Goal: Task Accomplishment & Management: Manage account settings

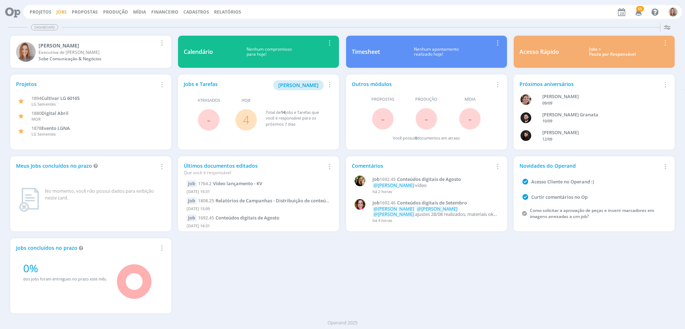
click at [62, 12] on link "Jobs" at bounding box center [61, 12] width 10 height 6
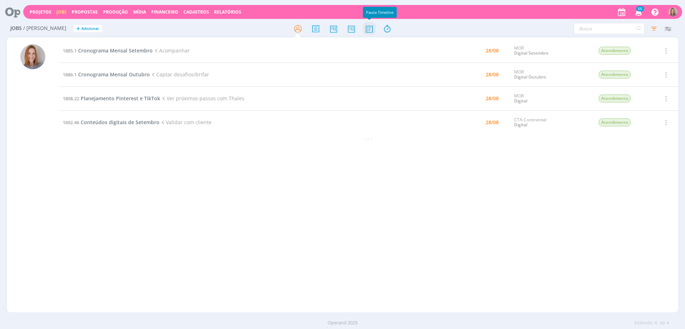
click at [369, 30] on icon at bounding box center [369, 29] width 13 height 14
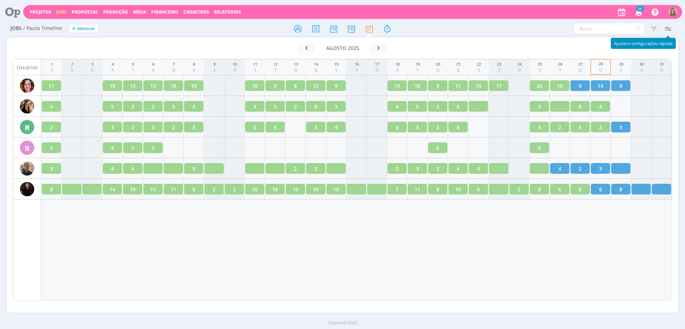
click at [668, 27] on icon "button" at bounding box center [667, 28] width 13 height 13
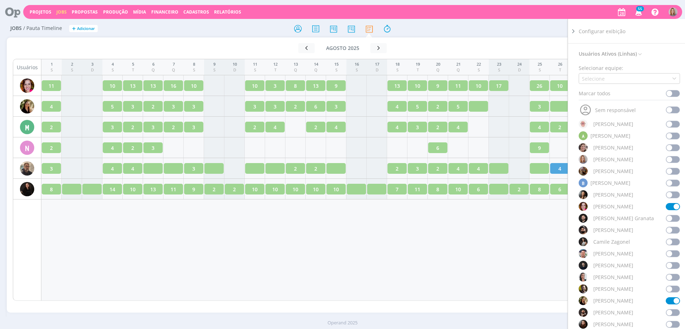
click at [669, 209] on span at bounding box center [673, 206] width 14 height 7
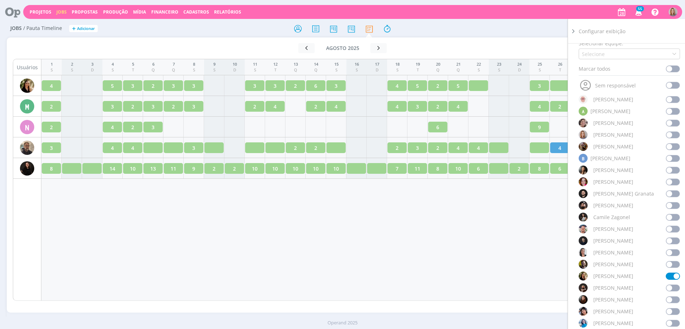
scroll to position [89, 0]
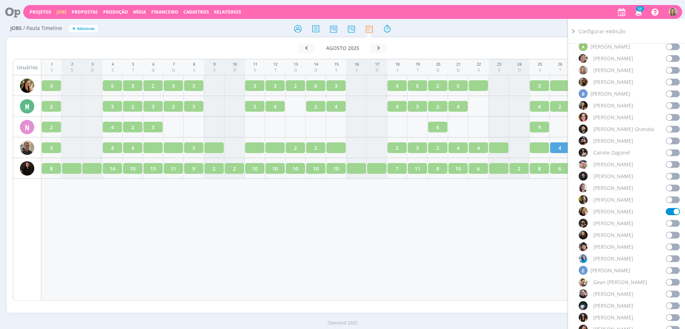
click at [674, 209] on span at bounding box center [673, 211] width 14 height 7
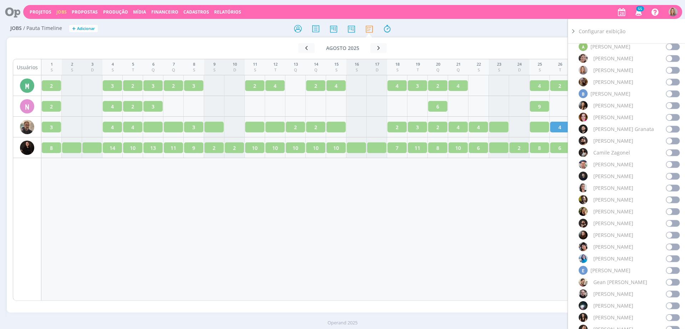
scroll to position [268, 0]
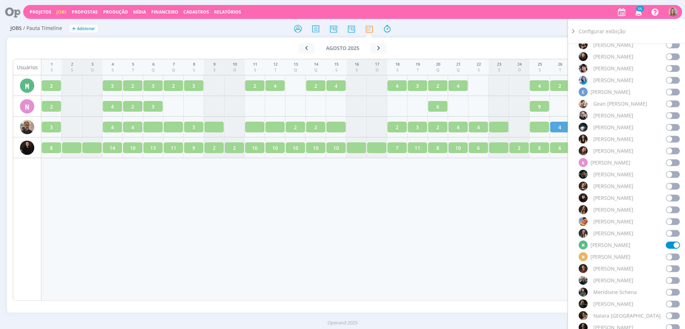
click at [668, 247] on span at bounding box center [673, 245] width 14 height 7
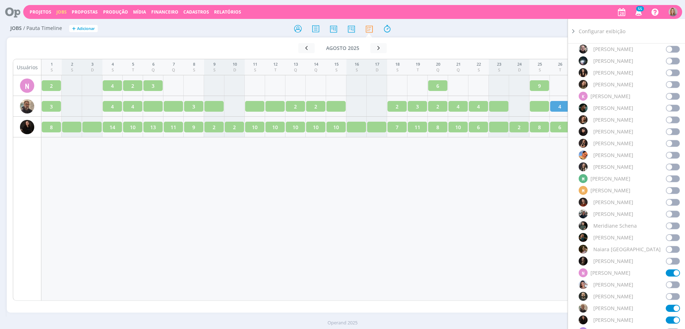
scroll to position [402, 0]
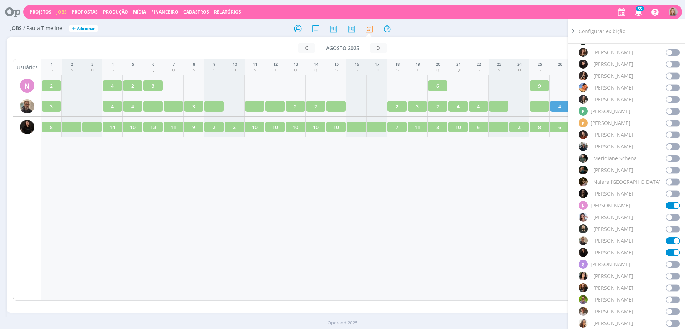
click at [673, 203] on span at bounding box center [673, 205] width 14 height 7
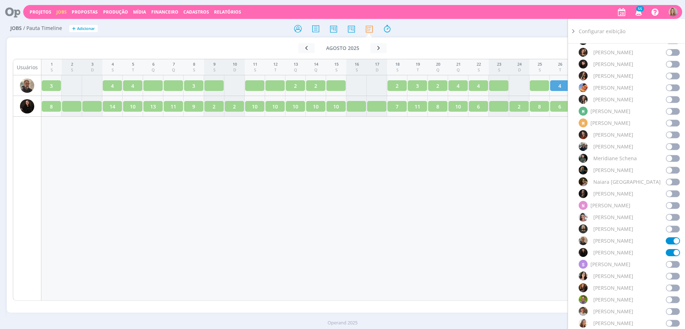
click at [669, 241] on span at bounding box center [673, 240] width 14 height 7
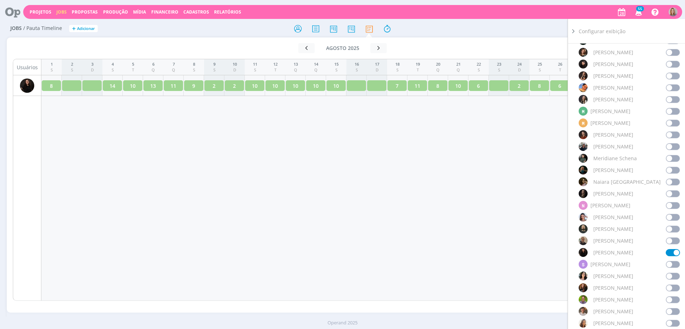
click at [673, 255] on span at bounding box center [673, 252] width 14 height 7
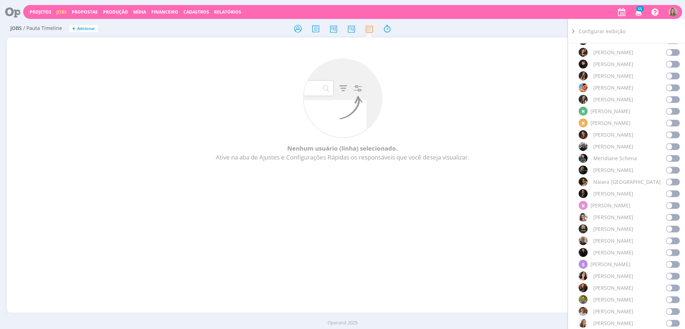
click at [672, 241] on span at bounding box center [673, 240] width 14 height 7
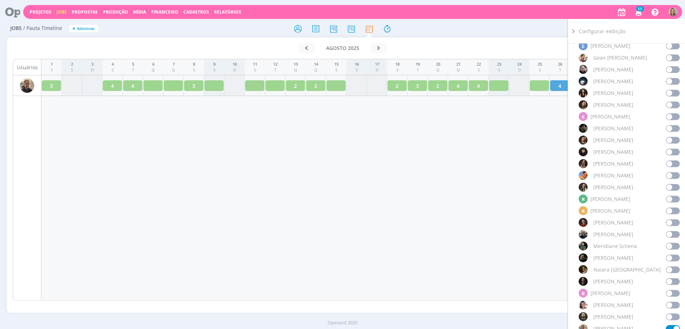
scroll to position [312, 0]
click at [670, 128] on span at bounding box center [673, 129] width 14 height 7
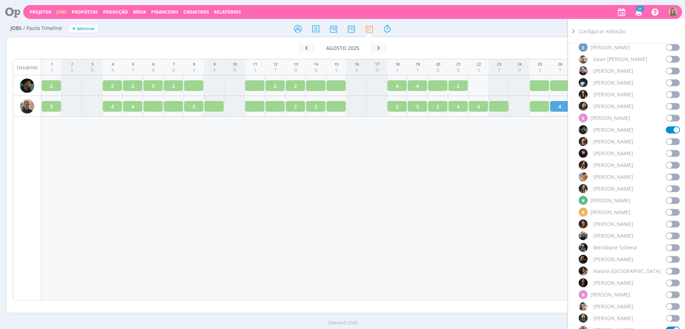
click at [330, 217] on div "1 S 2 S 3 D 4 S 5 T 6 Q 7 Q 8 S 9 S 10 D 11 S 12 T 13 Q 14 Q 15 S 16 S 17 D 18 …" at bounding box center [356, 180] width 631 height 242
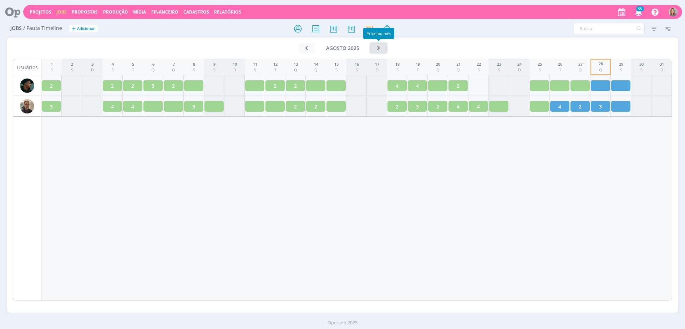
click at [377, 47] on icon "button" at bounding box center [378, 48] width 7 height 7
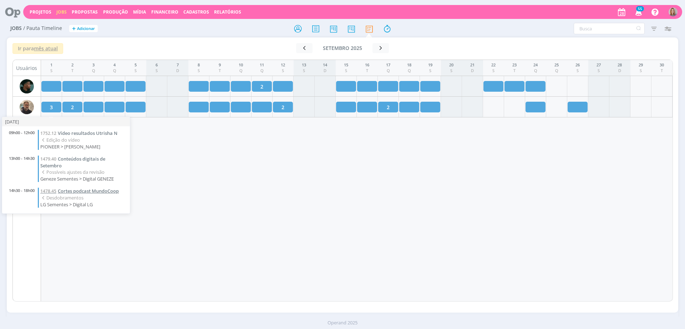
click at [75, 193] on span "Cortes podcast MundoCoop" at bounding box center [88, 191] width 61 height 6
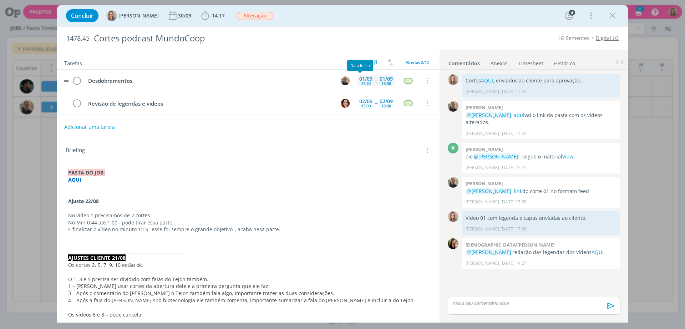
click at [363, 79] on div "01/09" at bounding box center [365, 78] width 13 height 5
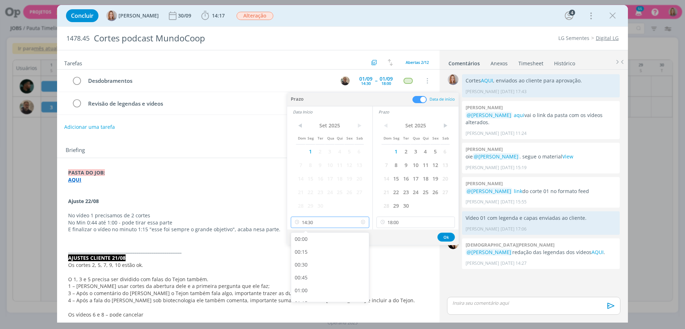
click at [344, 222] on input "14:30" at bounding box center [330, 222] width 79 height 11
click at [313, 270] on div "15:00" at bounding box center [331, 274] width 80 height 13
type input "15:00"
click at [448, 235] on button "Ok" at bounding box center [446, 237] width 17 height 9
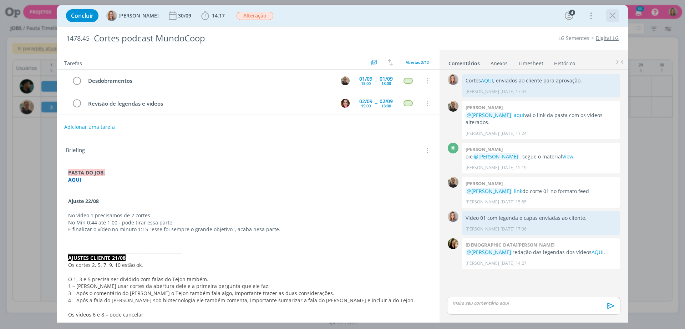
click at [614, 14] on icon "dialog" at bounding box center [612, 15] width 11 height 11
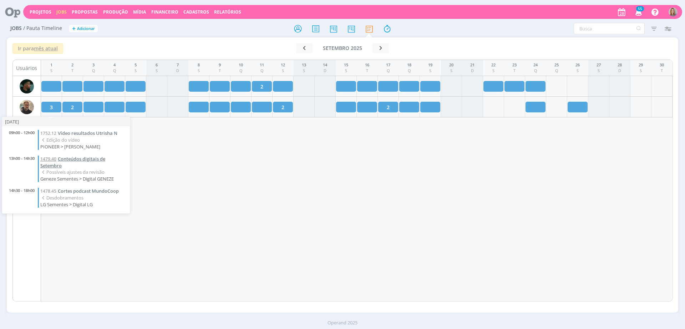
click at [70, 158] on span "Conteúdos digitais de Setembro" at bounding box center [72, 162] width 65 height 13
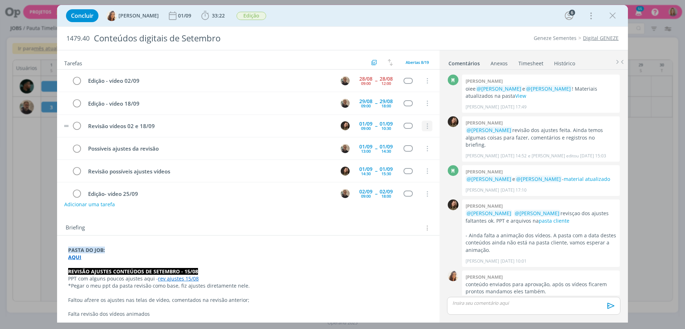
click at [425, 125] on icon "dialog" at bounding box center [427, 126] width 8 height 6
click at [404, 140] on div "Sem status" at bounding box center [405, 135] width 26 height 11
click at [387, 142] on link "Cancelar" at bounding box center [404, 138] width 56 height 11
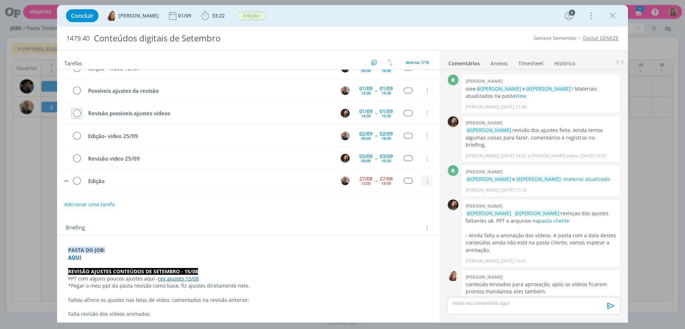
click at [423, 182] on icon "dialog" at bounding box center [427, 181] width 8 height 6
click at [421, 170] on link "Cancelar" at bounding box center [404, 169] width 56 height 11
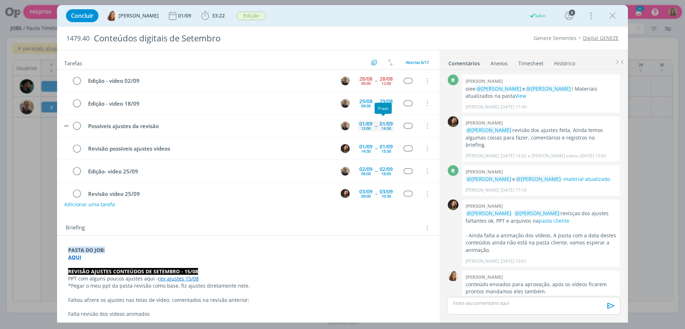
click at [384, 126] on div "14:30" at bounding box center [387, 128] width 10 height 4
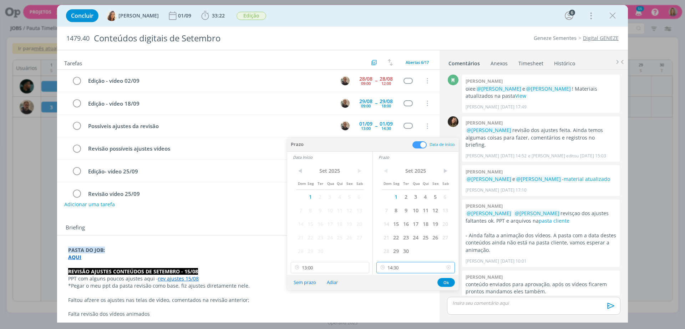
click at [407, 266] on input "14:30" at bounding box center [416, 267] width 79 height 11
click at [395, 228] on div "15:00" at bounding box center [417, 229] width 80 height 13
type input "15:00"
click at [448, 281] on button "Ok" at bounding box center [446, 282] width 17 height 9
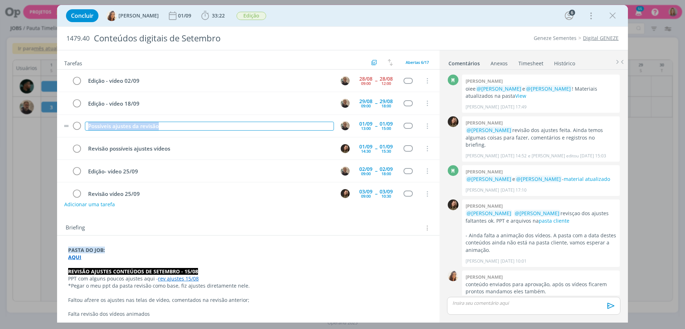
drag, startPoint x: 187, startPoint y: 130, endPoint x: 79, endPoint y: 118, distance: 108.7
click at [79, 118] on tr "Possíveis ajustes da revisão 01/09 13:00 -- 01/09 15:00 Cancelar" at bounding box center [248, 126] width 383 height 22
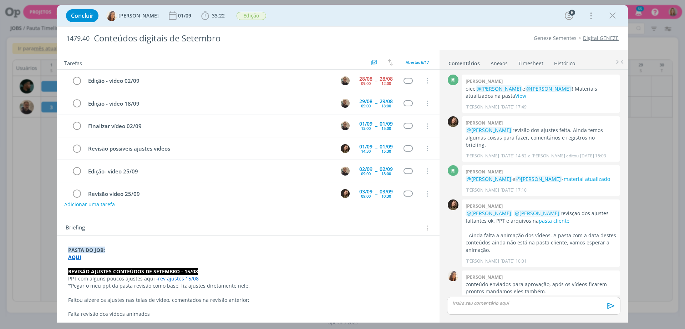
click at [365, 149] on div "14:30" at bounding box center [366, 151] width 10 height 4
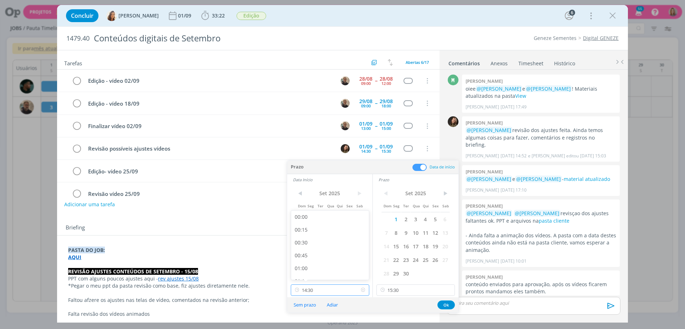
click at [354, 293] on input "14:30" at bounding box center [330, 289] width 79 height 11
click at [311, 247] on div "15:00" at bounding box center [331, 252] width 80 height 13
type input "15:00"
click at [443, 305] on button "Ok" at bounding box center [446, 305] width 17 height 9
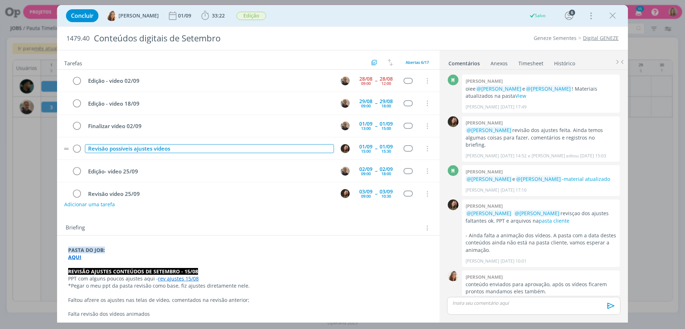
click at [196, 152] on div "Revisão possíveis ajustes vídeos" at bounding box center [209, 148] width 249 height 9
drag, startPoint x: 186, startPoint y: 150, endPoint x: 109, endPoint y: 150, distance: 76.7
click at [109, 150] on div "Revisão possíveis ajustes vídeos" at bounding box center [209, 148] width 249 height 9
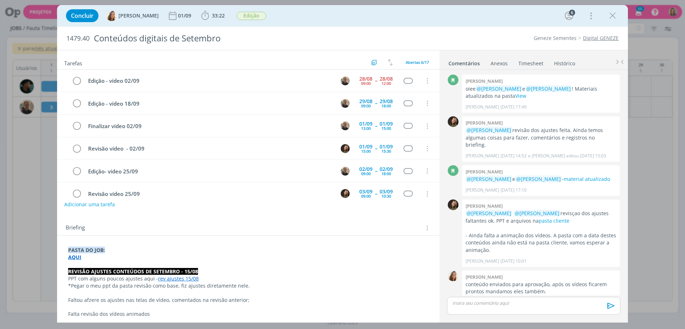
click at [254, 212] on div "Tarefas Usar Job de template Criar template a partir deste job Visualizar Templ…" at bounding box center [248, 183] width 383 height 267
click at [423, 80] on icon "dialog" at bounding box center [427, 81] width 8 height 6
click at [407, 94] on link "Cancelar" at bounding box center [404, 92] width 56 height 11
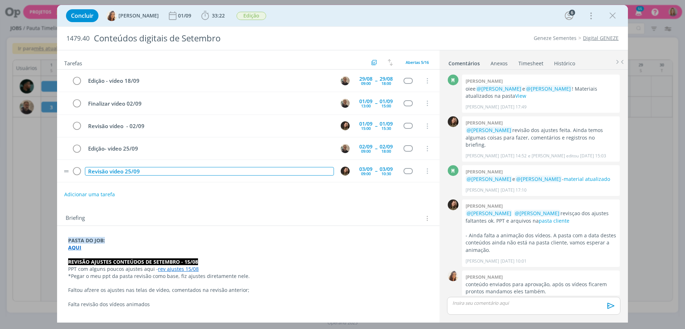
click at [148, 171] on div "Revisão vídeo 25/09" at bounding box center [209, 171] width 249 height 9
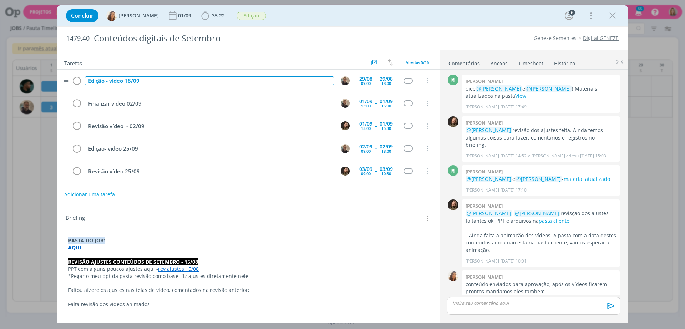
click at [147, 80] on div "Edição - vídeo 18/09" at bounding box center [209, 80] width 249 height 9
click at [341, 79] on img "dialog" at bounding box center [345, 80] width 9 height 9
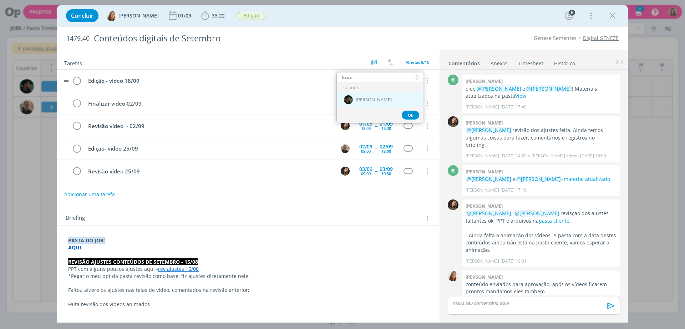
type input "kaua"
click at [401, 96] on div "[PERSON_NAME]" at bounding box center [380, 99] width 86 height 15
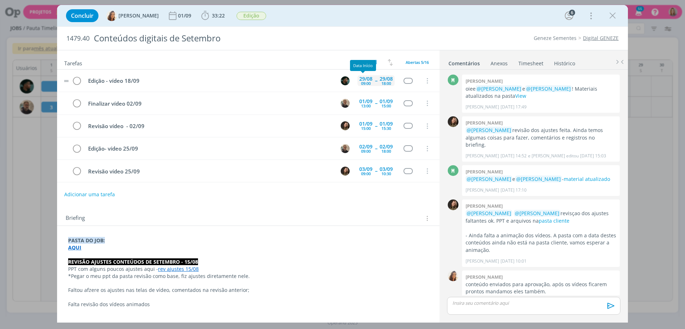
click at [361, 81] on div "09:00" at bounding box center [366, 83] width 10 height 4
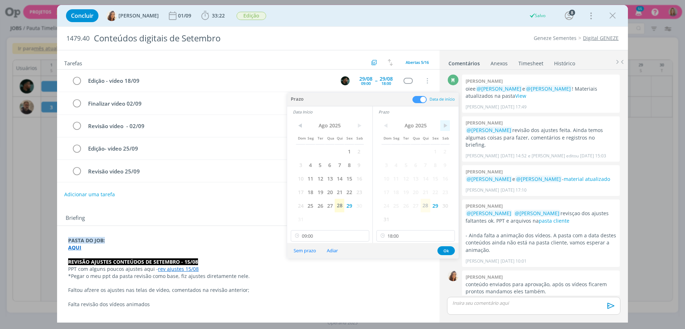
click at [447, 121] on span ">" at bounding box center [445, 125] width 10 height 11
click at [408, 153] on span "2" at bounding box center [406, 152] width 10 height 14
click at [360, 125] on span ">" at bounding box center [359, 125] width 10 height 11
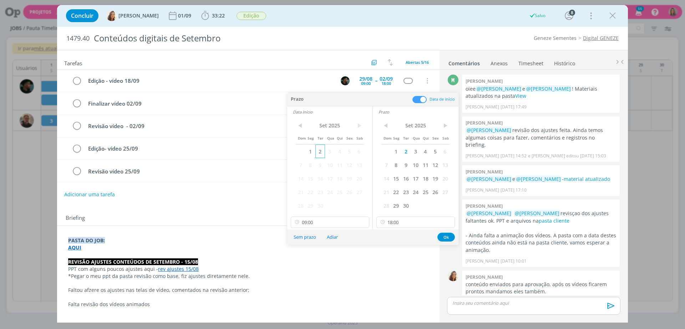
click at [319, 153] on span "2" at bounding box center [320, 152] width 10 height 14
click at [447, 235] on button "Ok" at bounding box center [446, 237] width 17 height 9
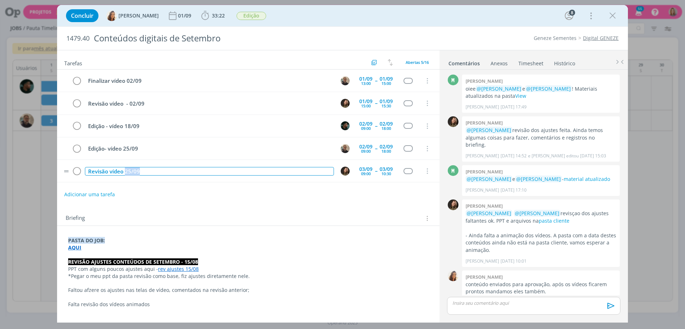
drag, startPoint x: 144, startPoint y: 169, endPoint x: 126, endPoint y: 171, distance: 18.6
click at [126, 171] on div "Revisão vídeo 25/09" at bounding box center [209, 171] width 249 height 9
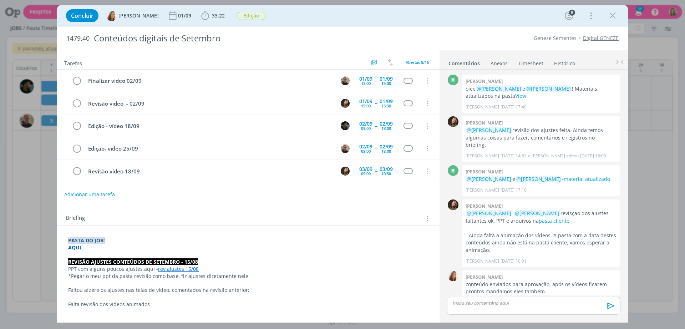
click at [282, 192] on div "Adicionar uma tarefa" at bounding box center [248, 194] width 383 height 13
click at [372, 172] on div "02/09 09:00 -- 02/09 18:00" at bounding box center [376, 170] width 37 height 15
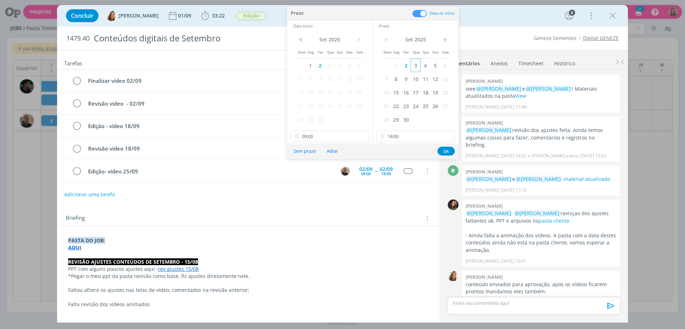
click at [419, 66] on span "3" at bounding box center [416, 66] width 10 height 14
click at [329, 66] on span "3" at bounding box center [330, 66] width 10 height 14
click at [448, 151] on button "Ok" at bounding box center [446, 151] width 17 height 9
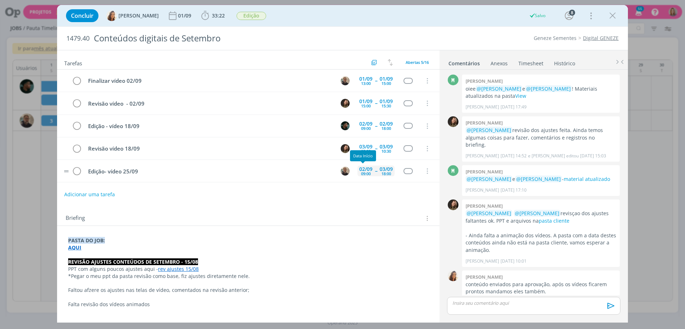
click at [363, 172] on div "09:00" at bounding box center [366, 174] width 10 height 4
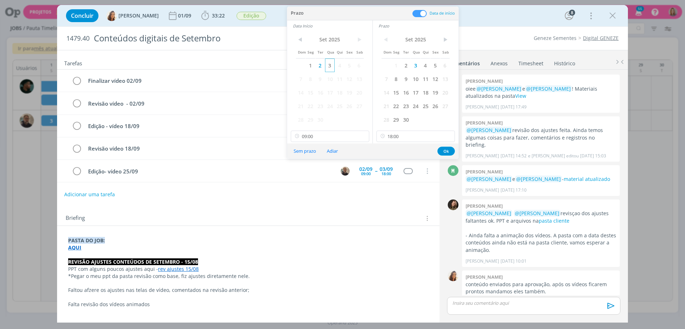
click at [326, 63] on span "3" at bounding box center [330, 66] width 10 height 14
click at [448, 151] on button "Ok" at bounding box center [446, 151] width 17 height 9
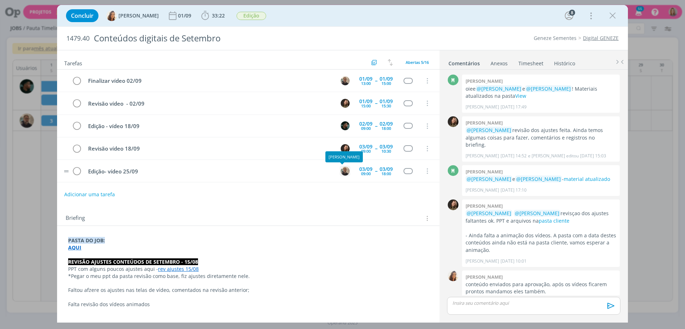
click at [343, 170] on img "dialog" at bounding box center [345, 171] width 9 height 9
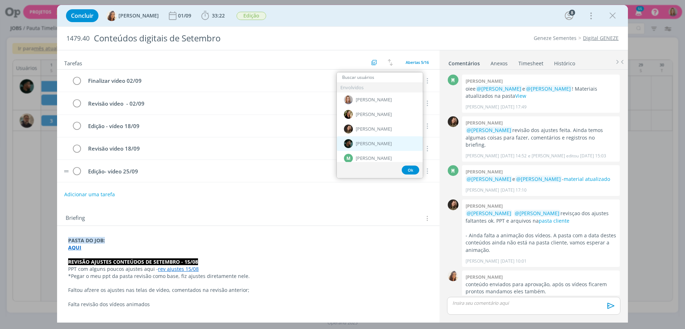
click at [379, 146] on span "[PERSON_NAME]" at bounding box center [374, 144] width 36 height 6
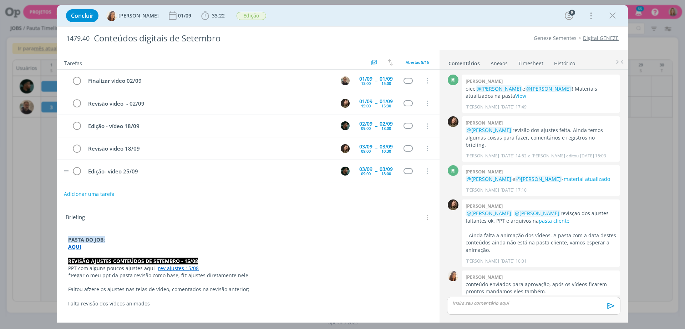
click at [82, 197] on button "Adicionar uma tarefa" at bounding box center [89, 194] width 51 height 12
click at [87, 194] on input "dialog" at bounding box center [200, 194] width 263 height 10
type input "R"
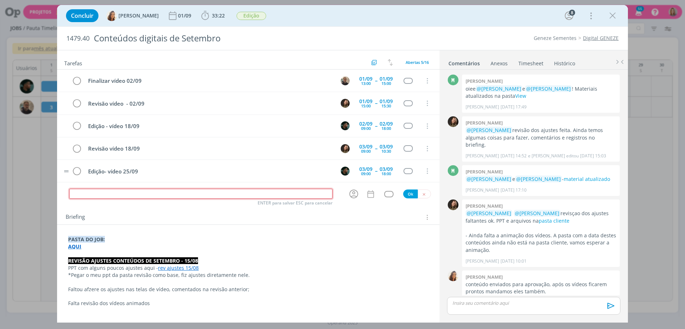
type input "R"
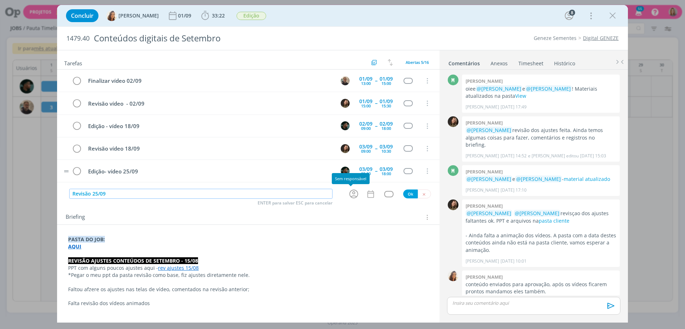
click at [350, 195] on icon "dialog" at bounding box center [353, 193] width 11 height 11
type input "Revisão 25/09"
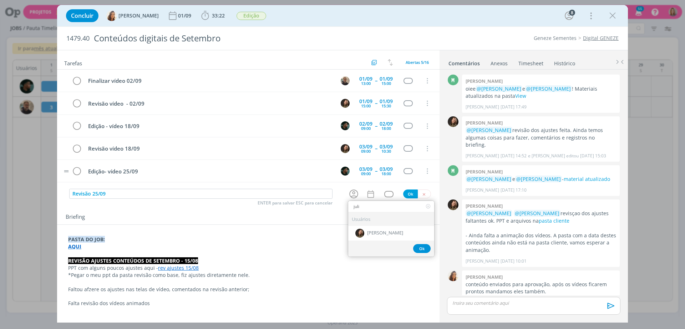
type input "juli"
click at [368, 231] on span "[PERSON_NAME]" at bounding box center [385, 234] width 36 height 6
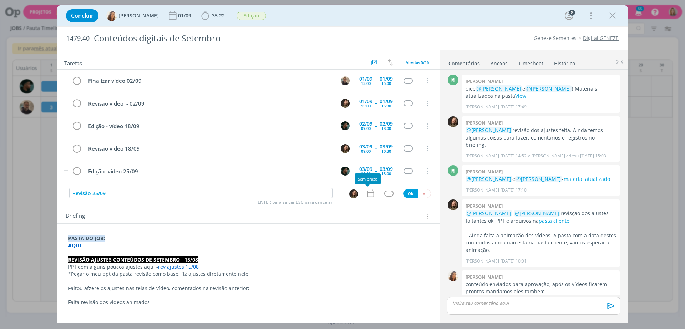
click at [368, 194] on icon "dialog" at bounding box center [371, 193] width 6 height 7
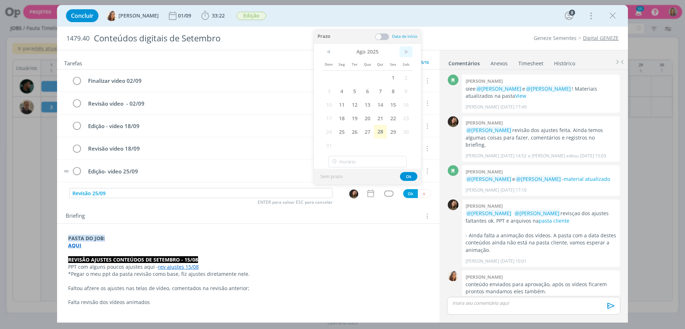
click at [410, 49] on span ">" at bounding box center [406, 51] width 13 height 11
click at [385, 77] on span "4" at bounding box center [380, 78] width 13 height 14
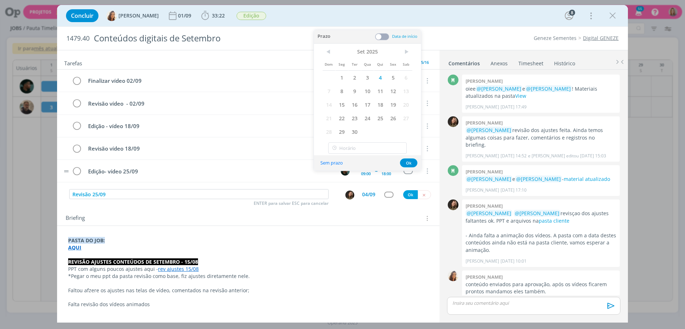
click at [379, 36] on span at bounding box center [382, 36] width 14 height 7
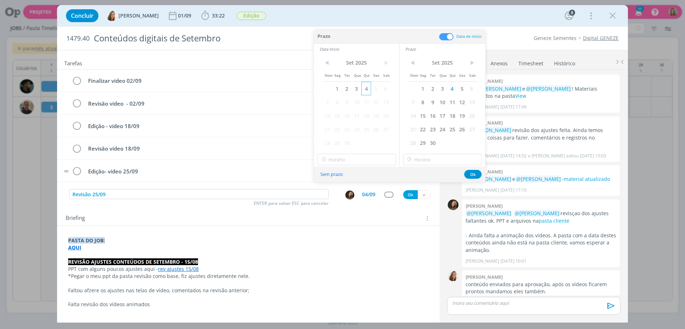
click at [363, 92] on span "4" at bounding box center [367, 89] width 10 height 14
click at [376, 154] on input "18:00" at bounding box center [357, 159] width 79 height 11
click at [343, 196] on div "09:30" at bounding box center [358, 195] width 80 height 13
type input "09:30"
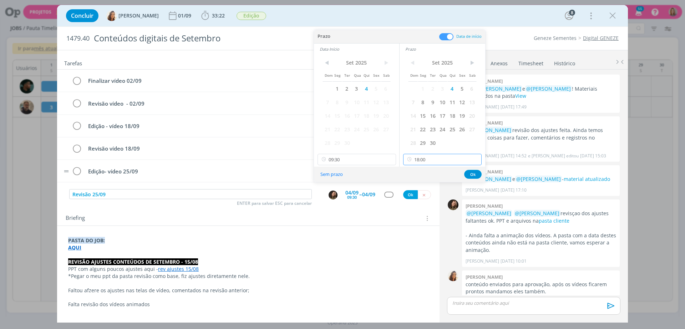
click at [423, 158] on input "18:00" at bounding box center [442, 159] width 79 height 11
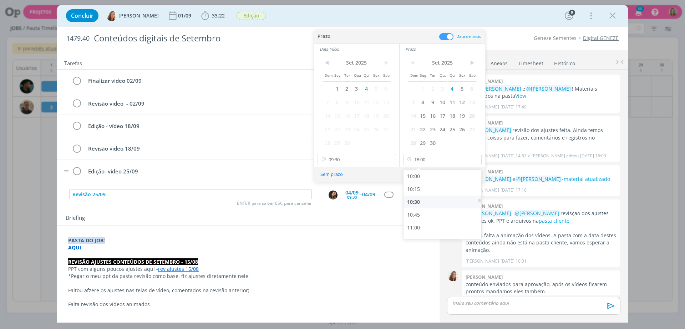
click at [422, 200] on div "10:30" at bounding box center [444, 202] width 80 height 13
type input "10:30"
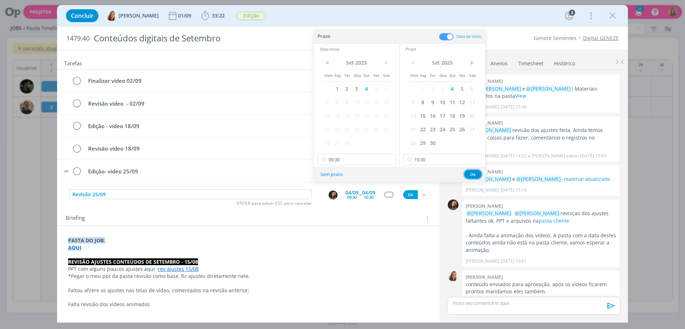
click at [476, 171] on button "Ok" at bounding box center [472, 174] width 17 height 9
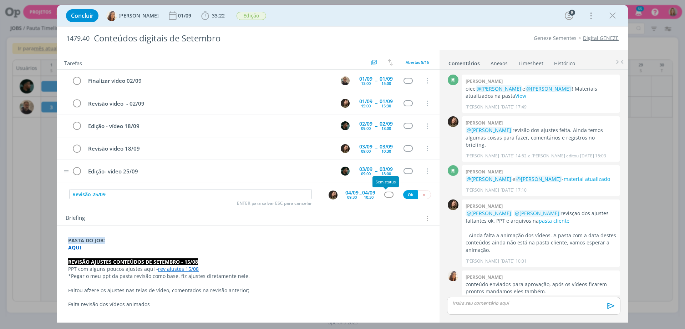
click at [384, 195] on div "dialog" at bounding box center [388, 195] width 9 height 6
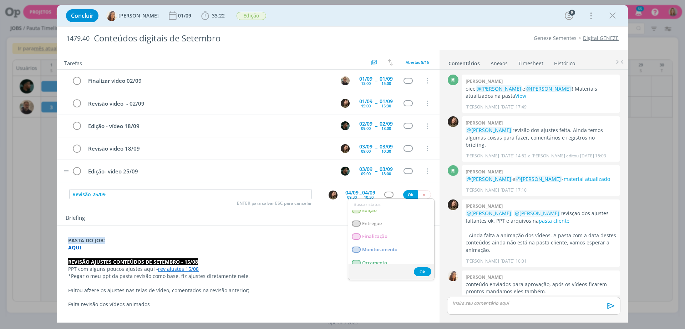
scroll to position [156, 0]
click at [379, 258] on span "Revisão" at bounding box center [370, 257] width 17 height 6
click at [91, 191] on input "Revisão 25/09" at bounding box center [190, 194] width 243 height 10
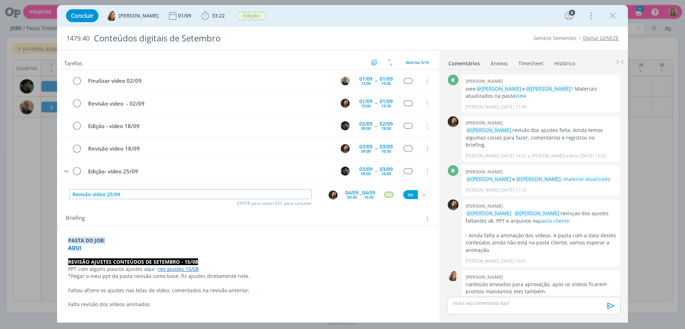
type input "Revisão vídeo 25/09"
click at [403, 196] on button "Ok" at bounding box center [410, 194] width 15 height 9
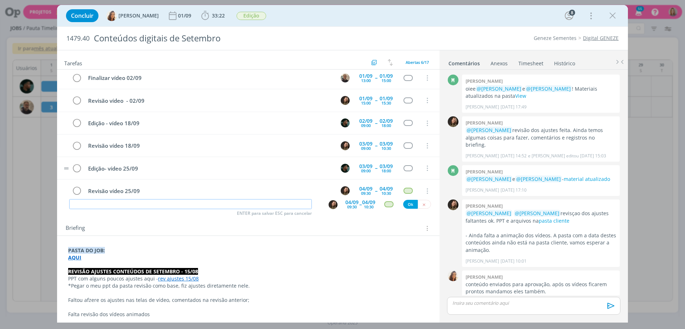
scroll to position [0, 0]
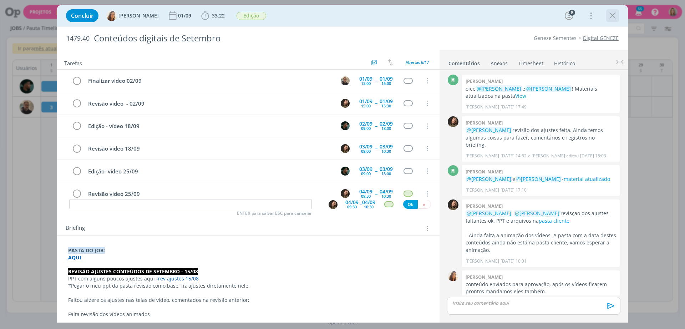
click at [611, 12] on icon "dialog" at bounding box center [612, 15] width 11 height 11
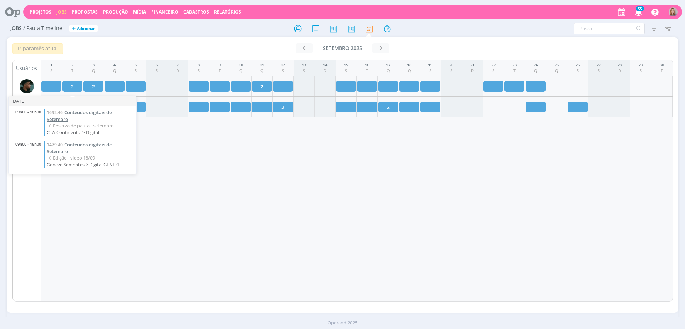
click at [90, 110] on span "Conteúdos digitais de Setembro" at bounding box center [79, 115] width 65 height 13
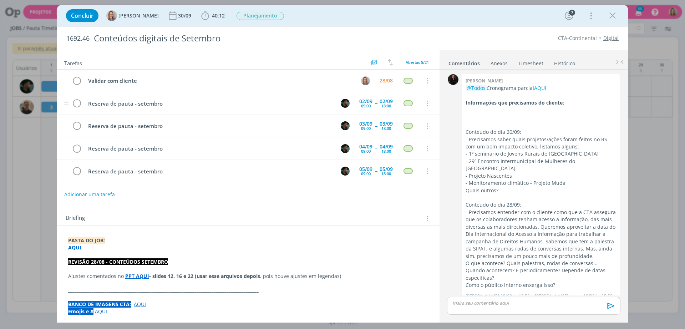
scroll to position [876, 0]
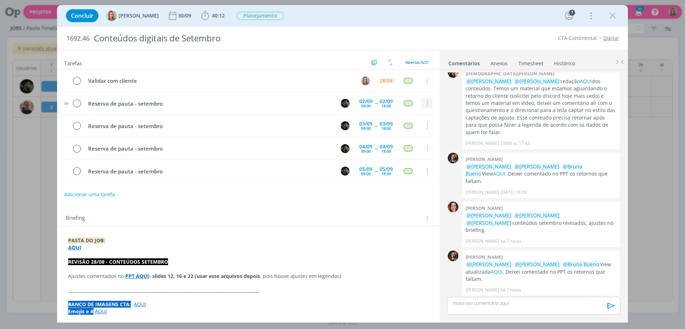
click at [423, 105] on icon "dialog" at bounding box center [427, 103] width 8 height 6
click at [421, 117] on link "Cancelar" at bounding box center [404, 115] width 56 height 11
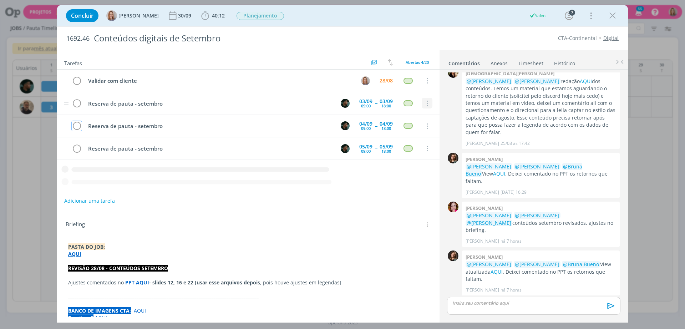
click at [425, 104] on icon "dialog" at bounding box center [427, 103] width 8 height 6
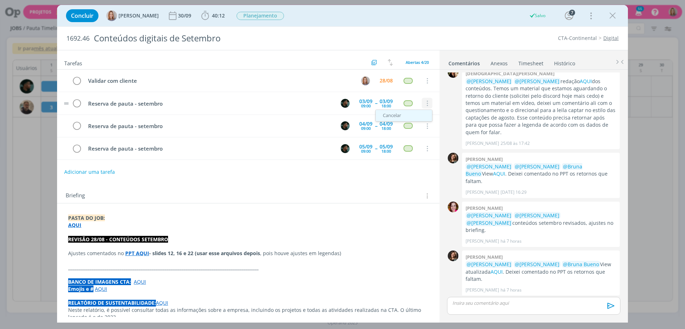
click at [421, 112] on link "Cancelar" at bounding box center [404, 115] width 56 height 11
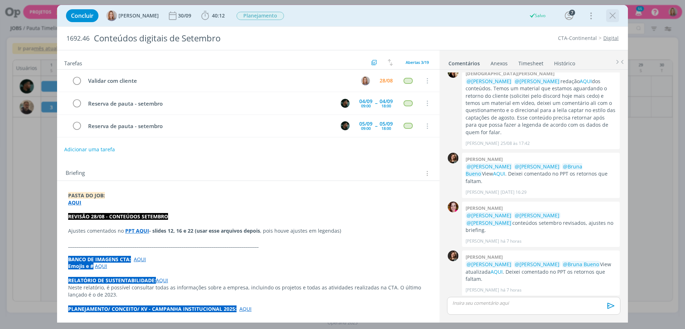
click at [611, 17] on icon "dialog" at bounding box center [612, 15] width 11 height 11
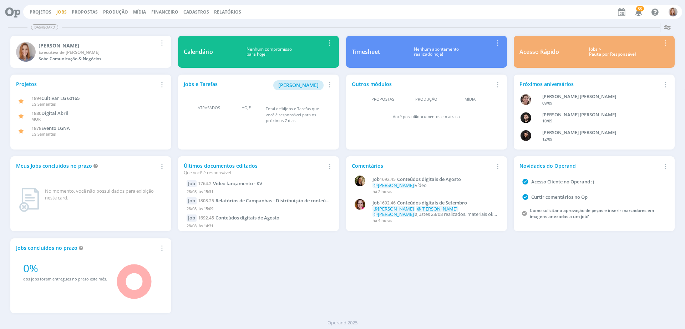
click at [59, 10] on link "Jobs" at bounding box center [61, 12] width 10 height 6
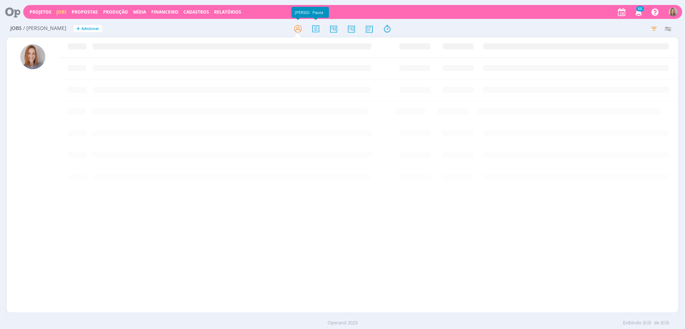
click at [372, 29] on icon at bounding box center [369, 29] width 13 height 14
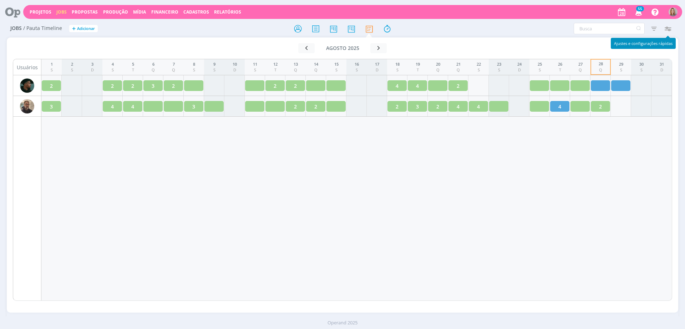
click at [666, 28] on icon "button" at bounding box center [667, 28] width 13 height 13
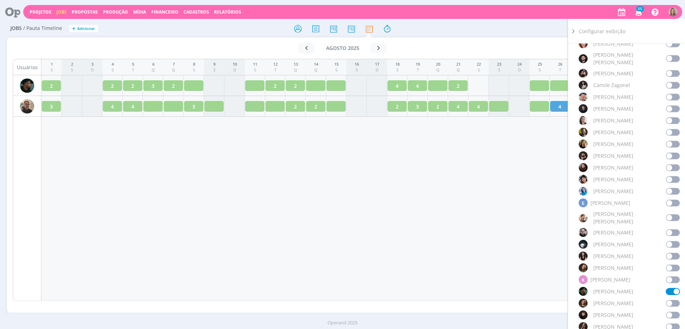
scroll to position [178, 0]
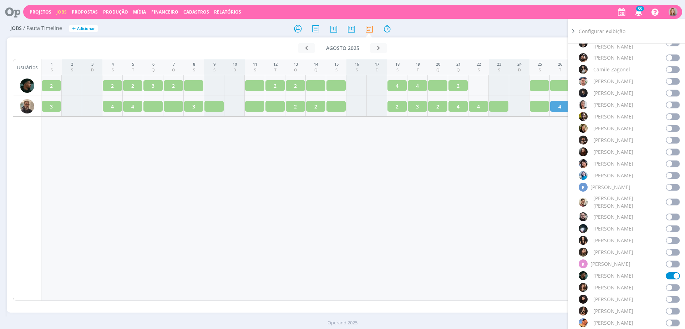
click at [678, 237] on div "Usuários Ativos (Linhas) Selecionar equipe: Selecione Marcar todos Sem responsá…" at bounding box center [632, 196] width 107 height 305
click at [670, 249] on span at bounding box center [673, 252] width 14 height 7
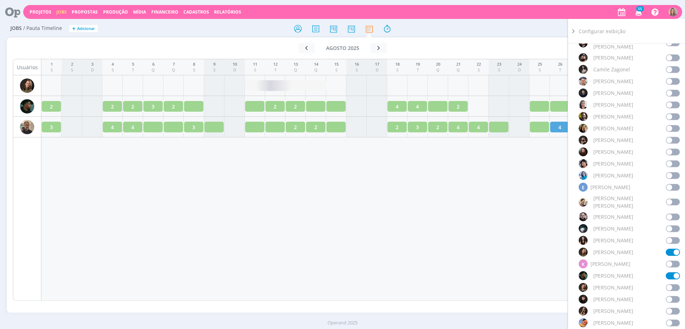
click at [362, 236] on div "1 S 2 S 3 D 4 S 5 T 6 Q 7 Q 8 S 9 S 10 D 11 S 12 T 13 Q 14 Q 15 S 16 S 17 D 18 …" at bounding box center [356, 180] width 631 height 242
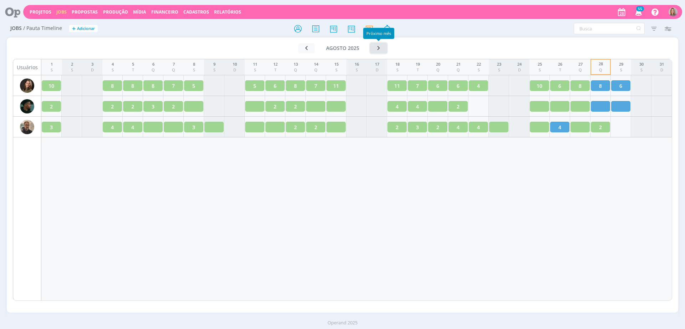
click at [382, 48] on button "button" at bounding box center [378, 48] width 16 height 10
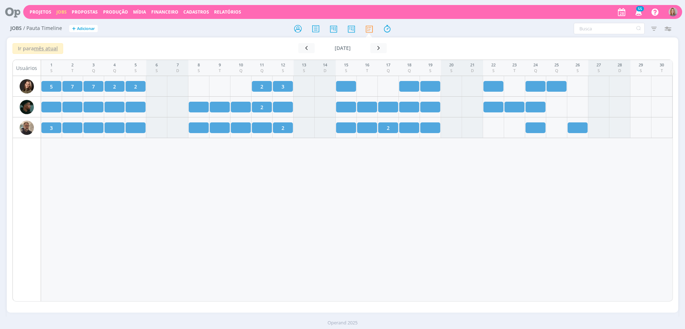
click at [180, 197] on div "1 S 2 T 3 Q 4 Q 5 S 6 S 7 D 8 S 9 T 10 Q 11 Q 12 S 13 S 14 D 15 S 16 T 17 Q 18 …" at bounding box center [357, 181] width 632 height 242
click at [308, 45] on icon "button" at bounding box center [304, 48] width 7 height 7
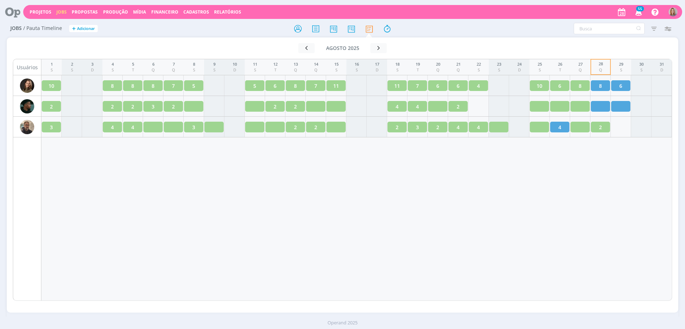
click at [598, 157] on div "1 S 2 S 3 D 4 S 5 T 6 Q 7 Q 8 S 9 S 10 D 11 S 12 T 13 Q 14 Q 15 S 16 S 17 D 18 …" at bounding box center [356, 180] width 631 height 242
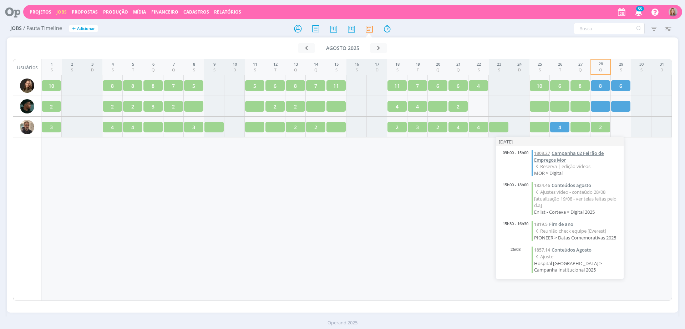
click at [556, 154] on span "Campanha 02 Feirão de Empregos Mor" at bounding box center [569, 156] width 70 height 13
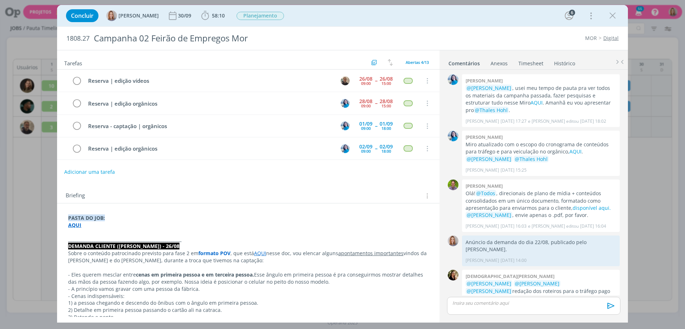
scroll to position [190, 0]
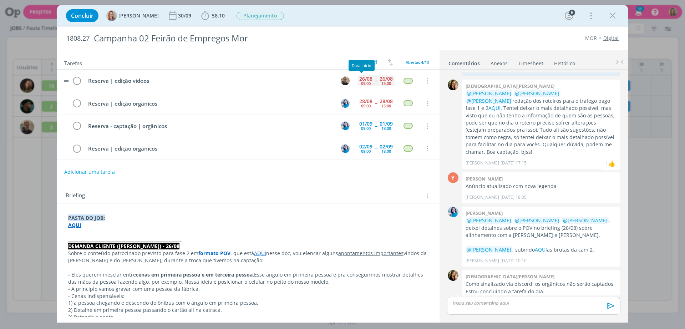
click at [365, 84] on div "09:00" at bounding box center [366, 83] width 10 height 4
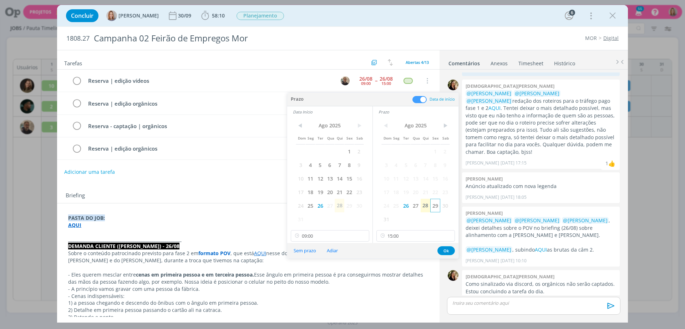
click at [438, 205] on span "29" at bounding box center [435, 206] width 10 height 14
click at [352, 204] on span "29" at bounding box center [349, 206] width 10 height 14
click at [425, 236] on input "15:00" at bounding box center [416, 235] width 79 height 11
click at [400, 282] on div "18:00" at bounding box center [417, 282] width 80 height 13
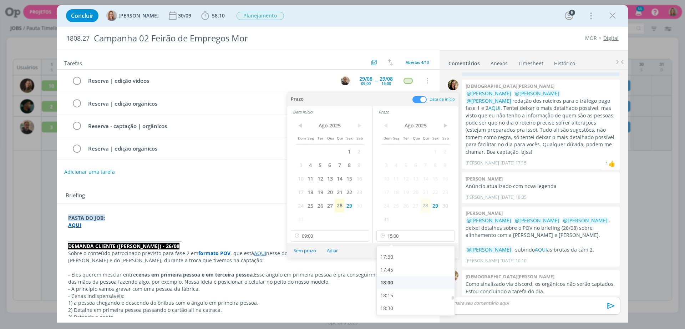
type input "18:00"
click at [448, 251] on button "Ok" at bounding box center [446, 250] width 17 height 9
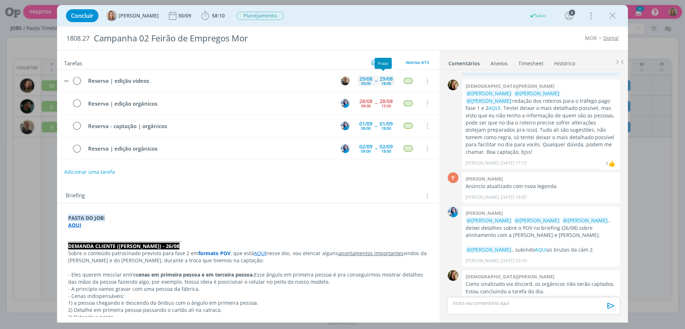
click at [382, 81] on div "18:00" at bounding box center [387, 83] width 10 height 4
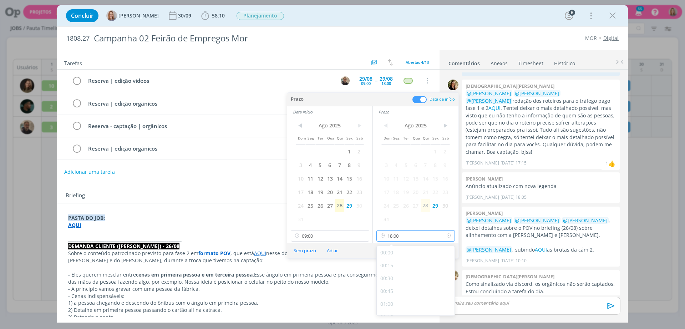
click at [418, 239] on input "18:00" at bounding box center [416, 235] width 79 height 11
click at [402, 280] on div "17:30" at bounding box center [417, 281] width 80 height 13
type input "17:30"
click at [450, 252] on button "Ok" at bounding box center [446, 250] width 17 height 9
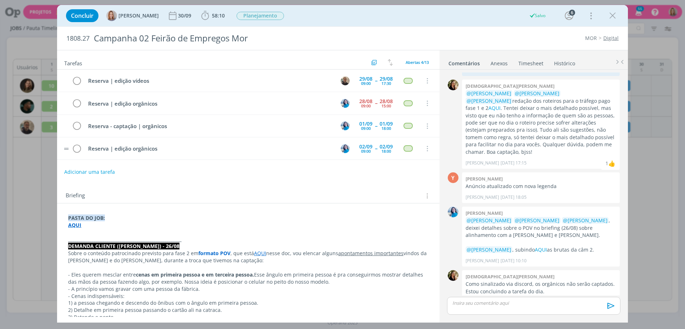
click at [374, 159] on tr "Reserva | edição orgânicos 02/09 09:00 -- 02/09 18:00 Cancelar" at bounding box center [248, 148] width 383 height 22
click at [616, 14] on icon "dialog" at bounding box center [612, 15] width 11 height 11
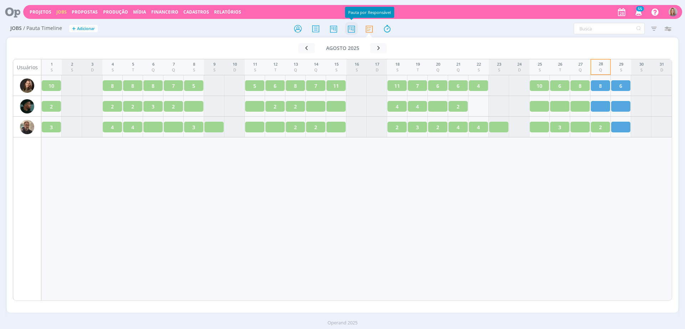
click at [355, 27] on icon at bounding box center [351, 29] width 13 height 14
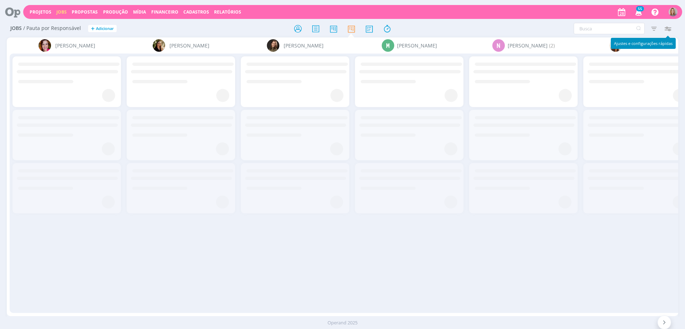
click at [670, 30] on icon "button" at bounding box center [667, 28] width 13 height 13
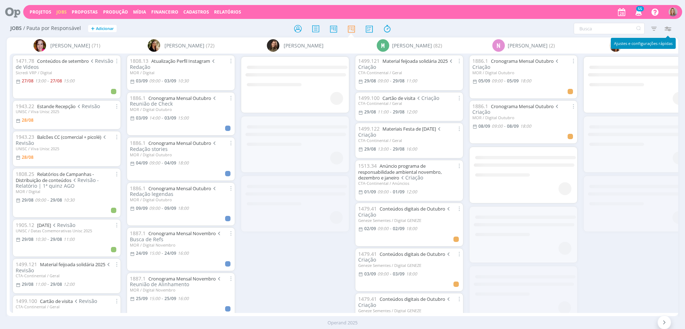
click at [668, 27] on icon "button" at bounding box center [667, 28] width 13 height 13
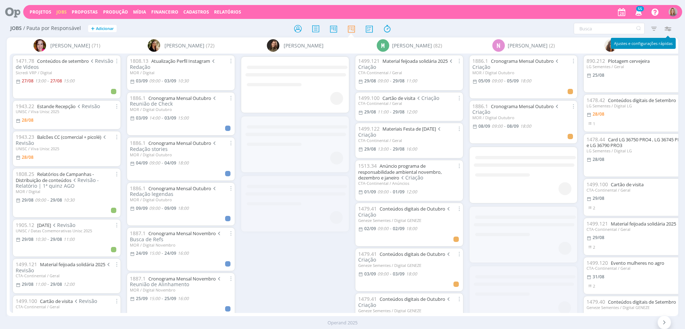
click at [668, 32] on icon "button" at bounding box center [667, 28] width 13 height 13
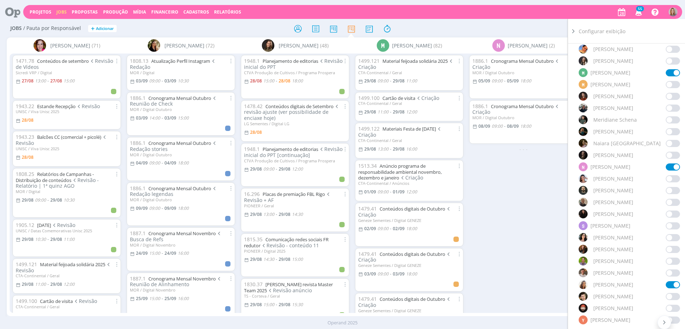
scroll to position [491, 0]
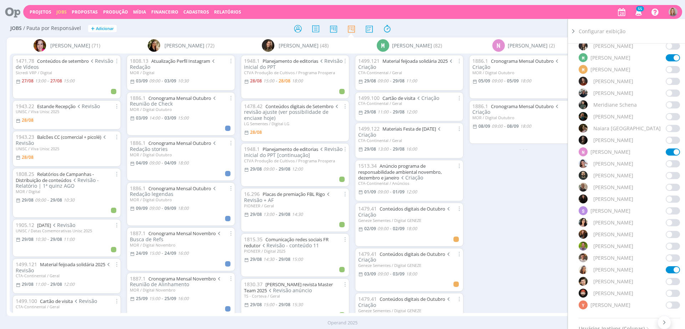
click at [674, 184] on span at bounding box center [673, 187] width 14 height 7
click at [523, 191] on div "1886.1 Cronograma Mensal Outubro Criação MOR / Digital Outubro 05/09 09:00 - 05…" at bounding box center [523, 183] width 114 height 259
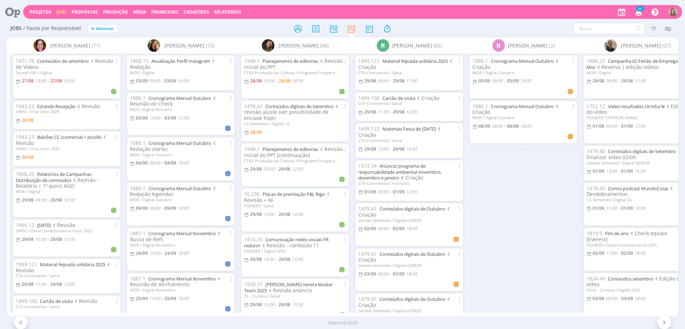
scroll to position [0, 133]
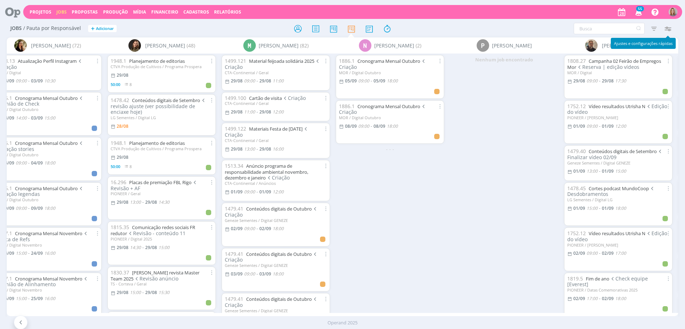
click at [670, 28] on icon "button" at bounding box center [667, 28] width 13 height 13
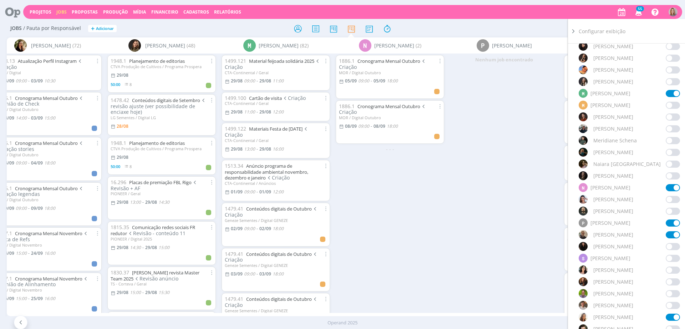
scroll to position [454, 0]
click at [674, 222] on span at bounding box center [673, 224] width 14 height 7
click at [494, 207] on div "Nenhum job encontrado" at bounding box center [504, 183] width 114 height 259
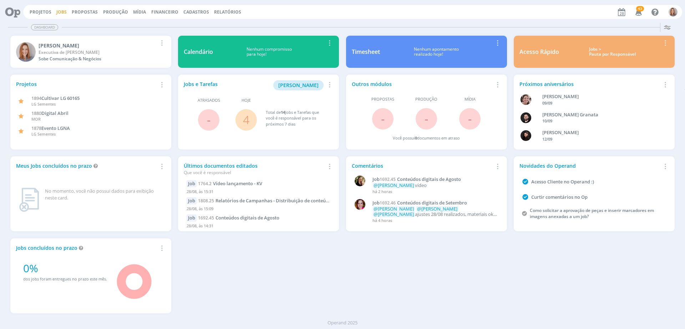
click at [58, 10] on link "Jobs" at bounding box center [61, 12] width 10 height 6
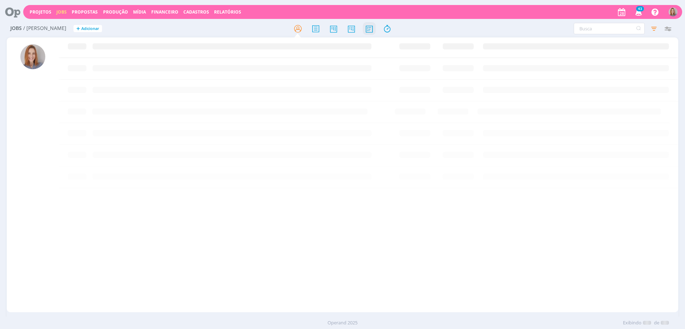
click at [370, 31] on icon at bounding box center [369, 29] width 13 height 14
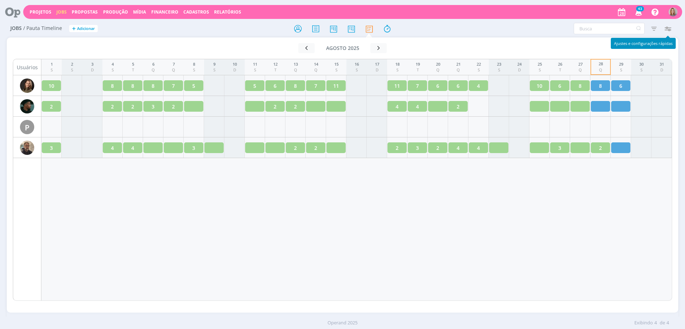
click at [670, 28] on icon "button" at bounding box center [667, 28] width 13 height 13
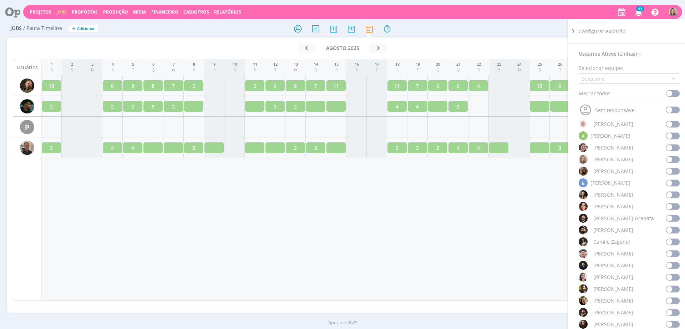
scroll to position [134, 0]
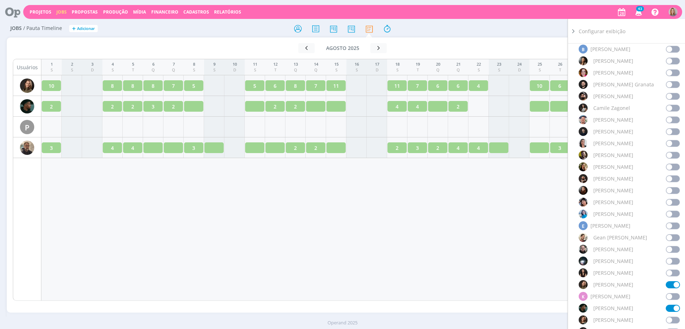
click at [669, 320] on span at bounding box center [673, 320] width 14 height 7
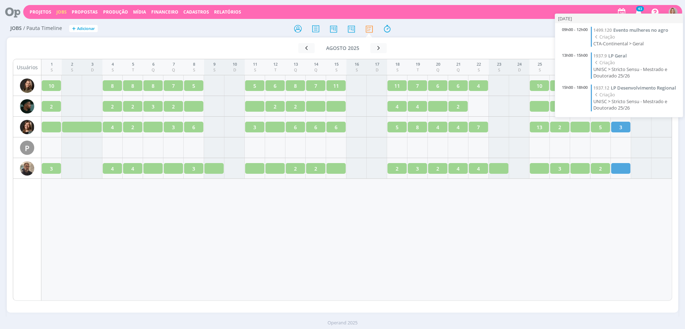
click at [625, 26] on div "09h00 - 12h00 1499.120 Evento mulheres no agro Criação CTA-Continental > Geral …" at bounding box center [619, 70] width 128 height 94
click at [627, 30] on span "Evento mulheres no agro" at bounding box center [641, 30] width 55 height 6
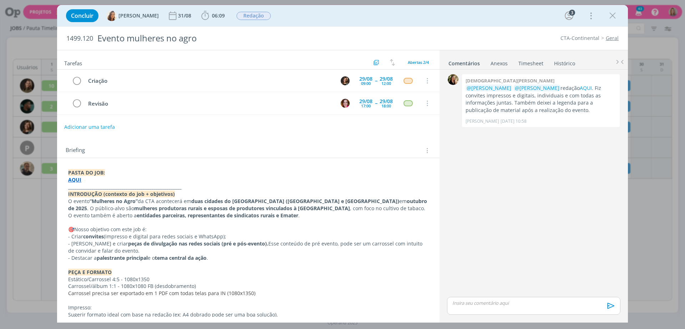
scroll to position [45, 0]
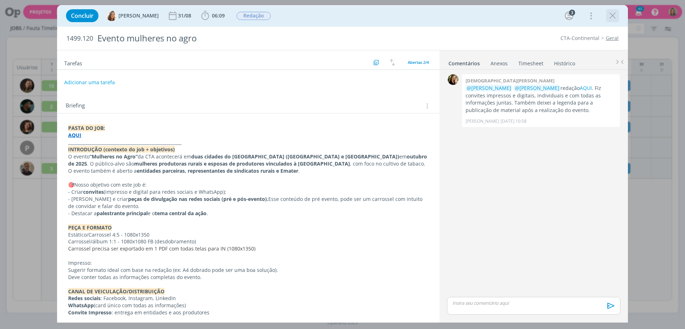
click at [618, 14] on div "dialog" at bounding box center [612, 15] width 13 height 13
click at [617, 15] on icon "dialog" at bounding box center [612, 15] width 11 height 11
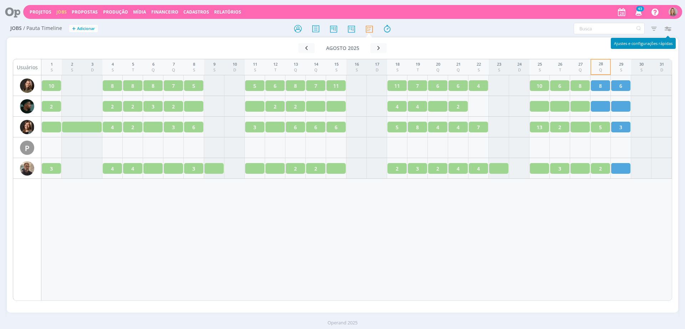
click at [669, 29] on icon "button" at bounding box center [667, 28] width 13 height 13
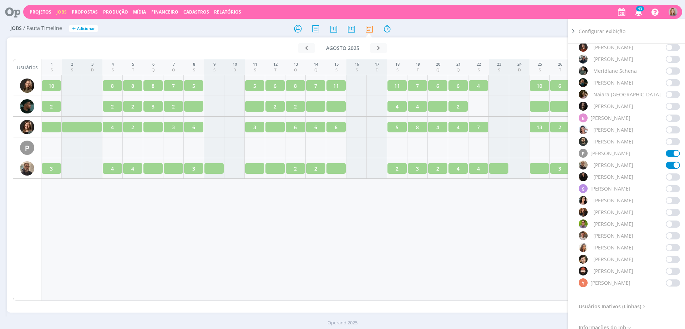
scroll to position [535, 0]
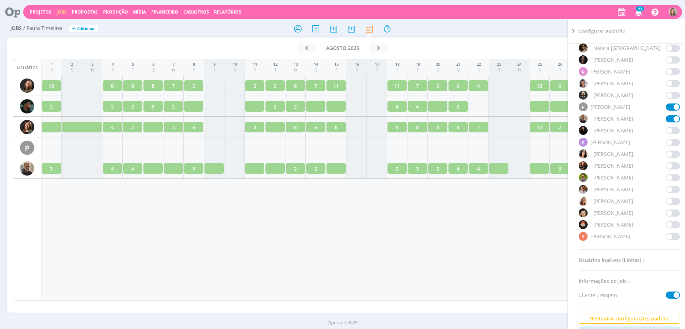
click at [670, 117] on span at bounding box center [673, 118] width 14 height 7
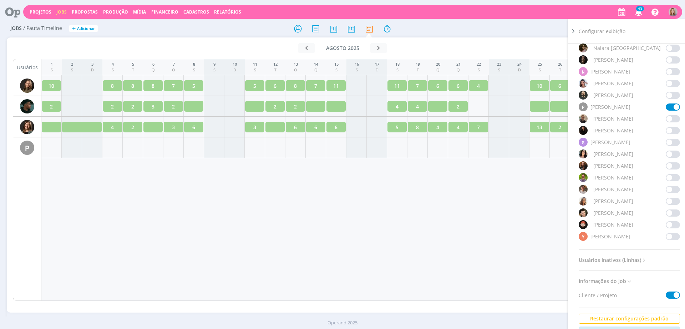
click at [671, 106] on span at bounding box center [673, 107] width 14 height 7
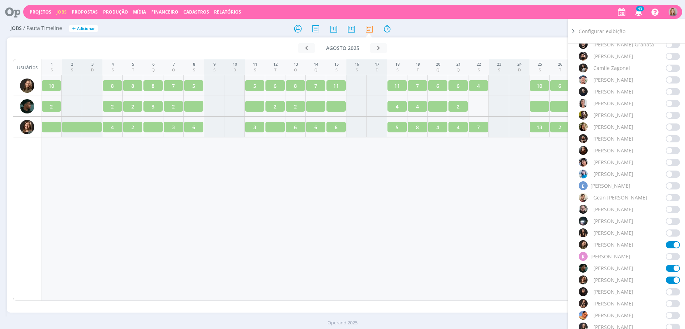
scroll to position [268, 0]
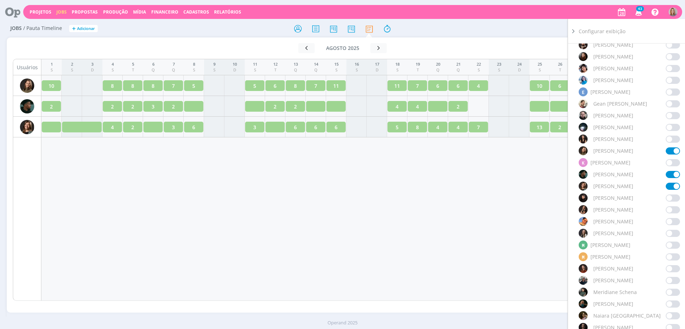
click at [668, 177] on span at bounding box center [673, 174] width 14 height 7
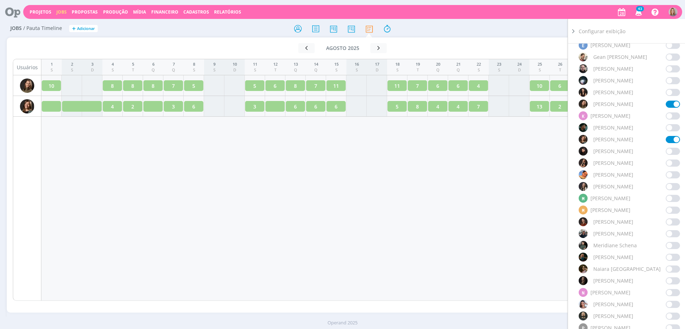
scroll to position [357, 0]
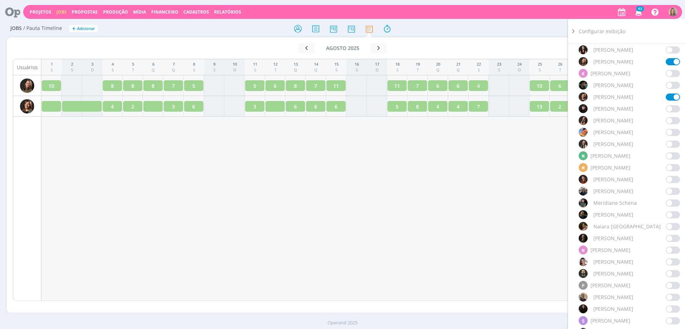
click at [671, 249] on span at bounding box center [673, 250] width 14 height 7
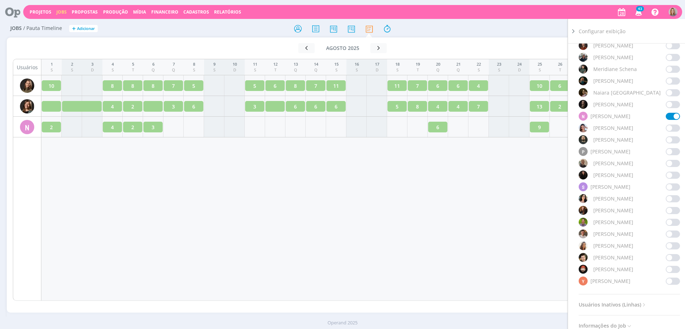
scroll to position [268, 0]
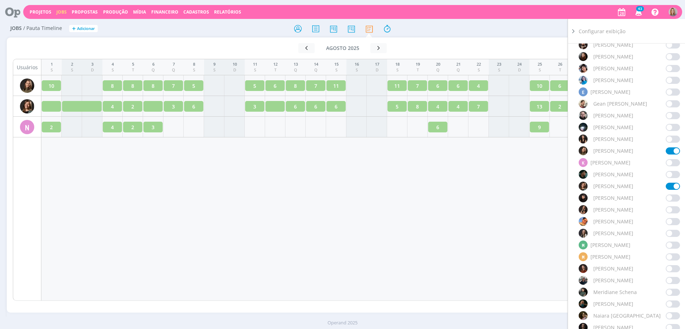
click at [666, 247] on span at bounding box center [673, 245] width 14 height 7
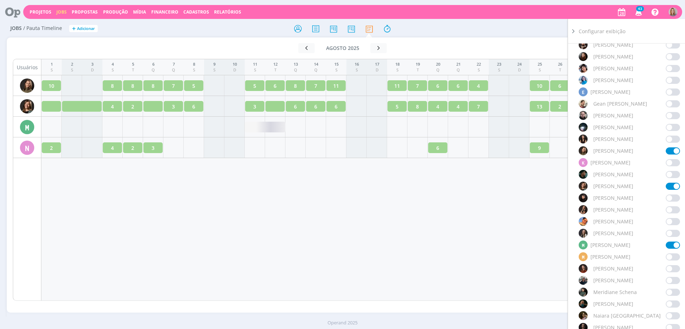
click at [455, 244] on div "1 S 2 S 3 D 4 S 5 T 6 Q 7 Q 8 S 9 S 10 D 11 S 12 T 13 Q 14 Q 15 S 16 S 17 D 18 …" at bounding box center [356, 180] width 631 height 242
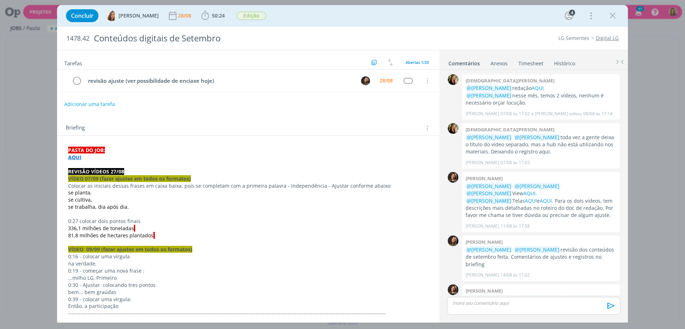
scroll to position [516, 0]
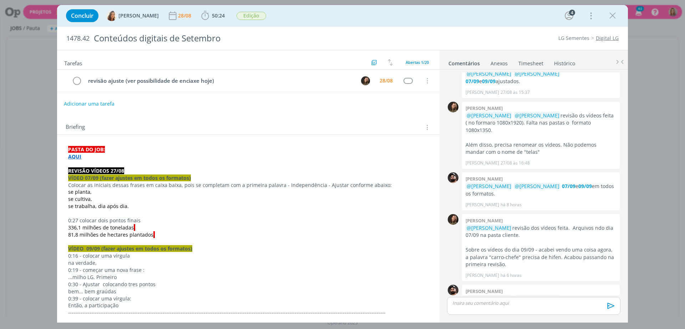
click at [90, 100] on button "Adicionar uma tarefa" at bounding box center [89, 104] width 51 height 12
click at [95, 104] on input "dialog" at bounding box center [200, 104] width 263 height 10
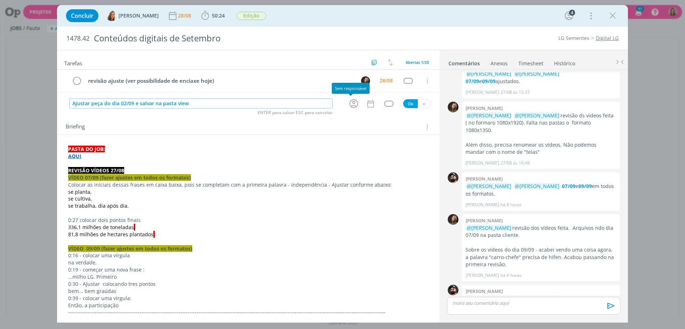
click at [351, 102] on icon "dialog" at bounding box center [353, 104] width 9 height 9
type input "Ajustar peça do dia 02/09 e salvar na pasta view"
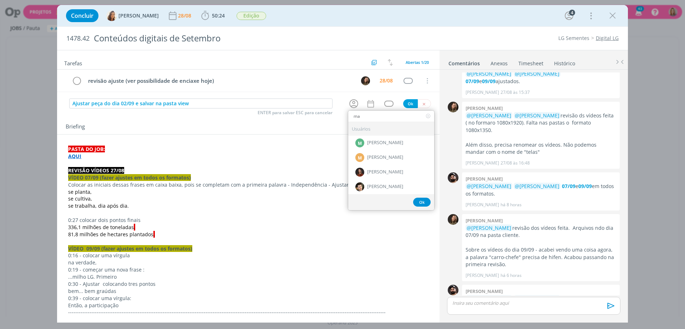
type input "m"
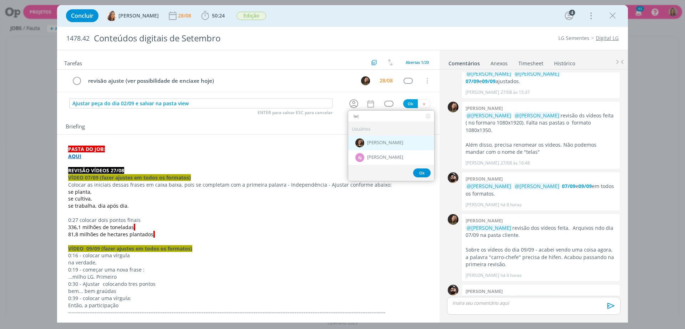
type input "let"
click at [358, 141] on img "dialog" at bounding box center [359, 142] width 9 height 9
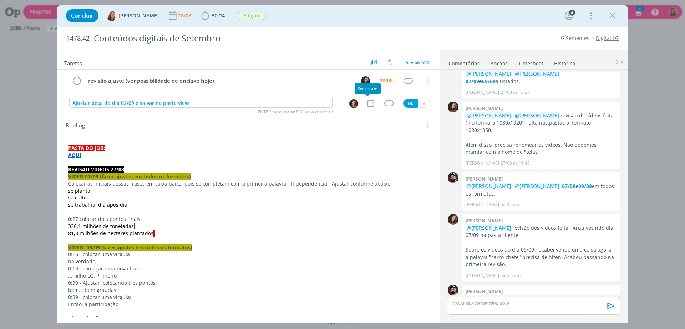
click at [368, 102] on icon "dialog" at bounding box center [371, 103] width 6 height 7
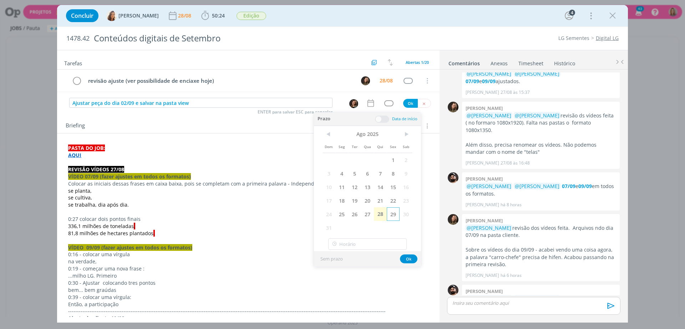
click at [396, 215] on span "29" at bounding box center [393, 214] width 13 height 14
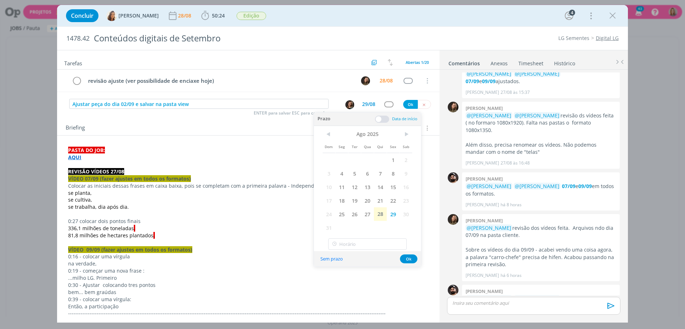
click at [386, 119] on span at bounding box center [382, 119] width 14 height 7
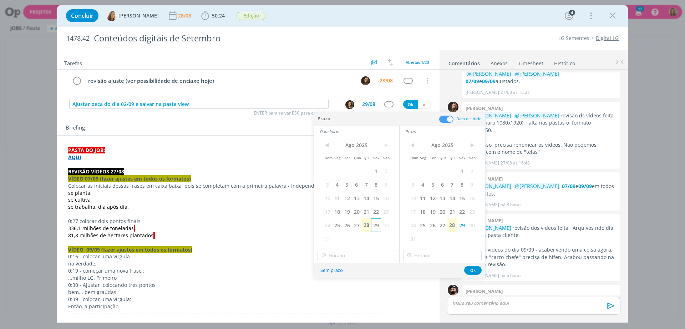
click at [379, 221] on span "29" at bounding box center [376, 225] width 10 height 14
click at [358, 258] on input "19:00" at bounding box center [357, 255] width 79 height 11
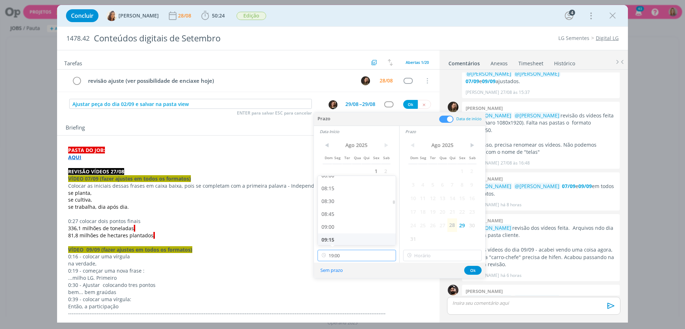
scroll to position [431, 0]
click at [334, 214] on div "09:00" at bounding box center [358, 213] width 80 height 13
type input "09:00"
click at [444, 252] on input "19:00" at bounding box center [442, 255] width 79 height 11
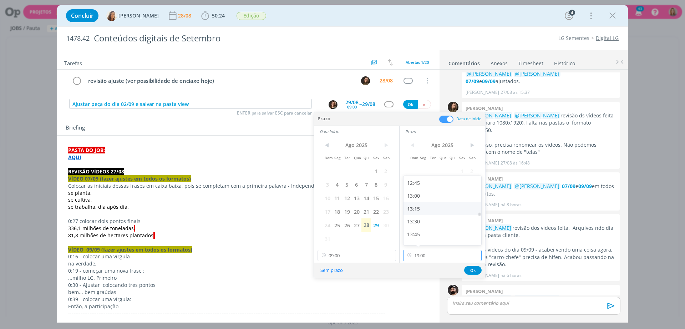
scroll to position [610, 0]
click at [432, 190] on div "12:00" at bounding box center [444, 189] width 80 height 13
type input "12:00"
click at [472, 269] on button "Ok" at bounding box center [472, 270] width 17 height 9
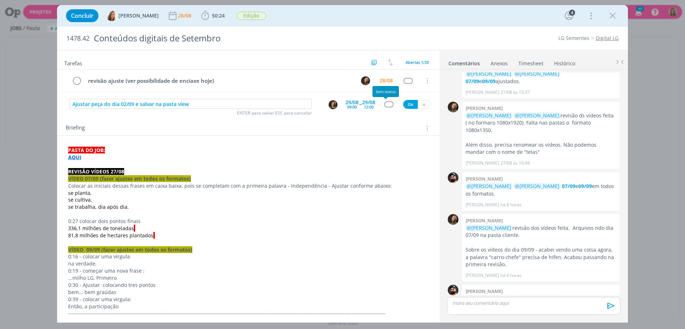
click at [387, 103] on div "dialog" at bounding box center [388, 104] width 9 height 6
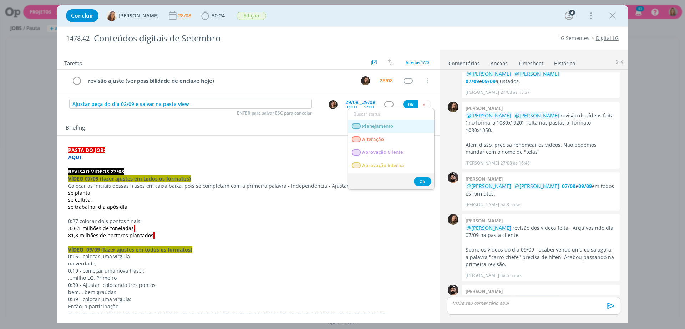
scroll to position [45, 0]
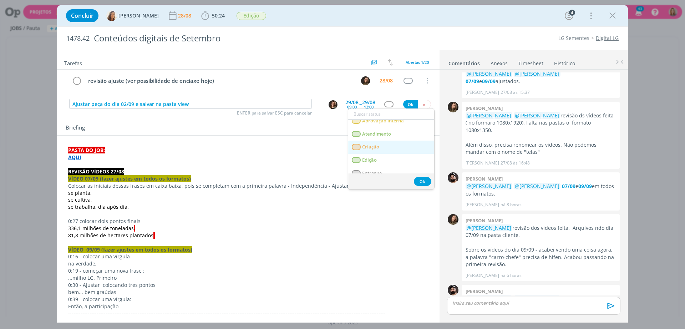
click at [379, 145] on span "Criação" at bounding box center [370, 147] width 17 height 6
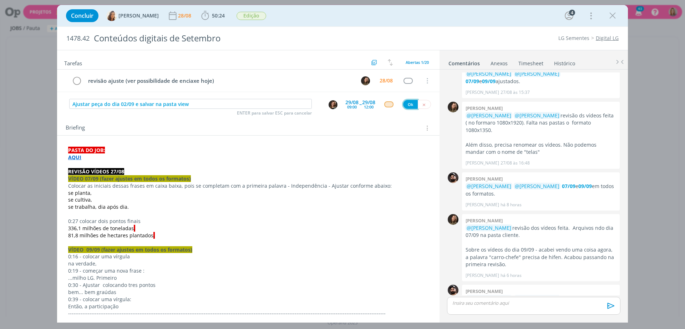
click at [403, 106] on button "Ok" at bounding box center [410, 104] width 15 height 9
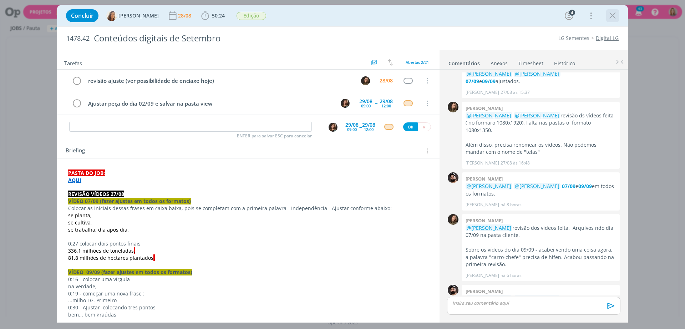
click at [616, 16] on icon "dialog" at bounding box center [612, 15] width 11 height 11
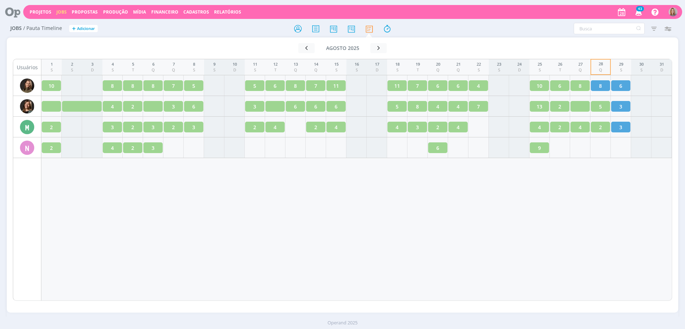
click at [525, 186] on div "1 S 2 S 3 D 4 S 5 T 6 Q 7 Q 8 S 9 S 10 D 11 S 12 T 13 Q 14 Q 15 S 16 S 17 D 18 …" at bounding box center [356, 180] width 631 height 242
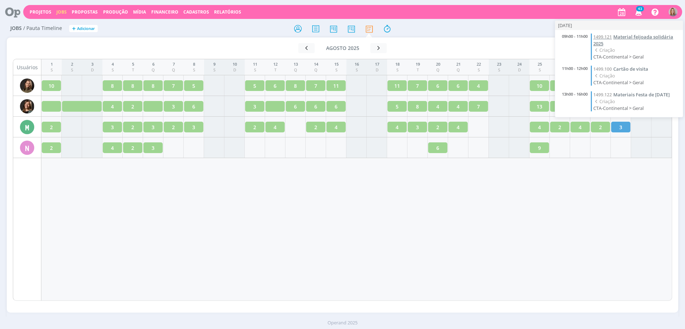
click at [624, 36] on span "Material feijoada solidária 2025" at bounding box center [634, 40] width 80 height 13
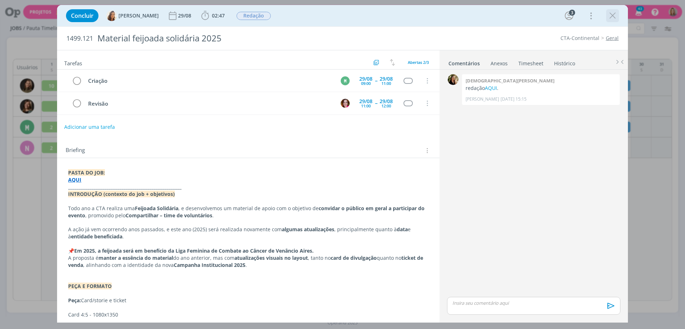
click at [612, 16] on icon "dialog" at bounding box center [612, 15] width 11 height 11
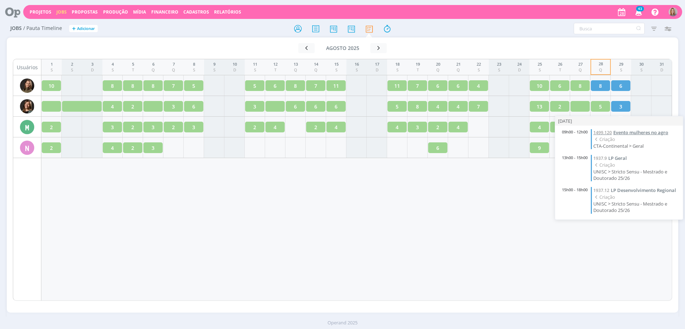
click at [622, 132] on span "Evento mulheres no agro" at bounding box center [641, 132] width 55 height 6
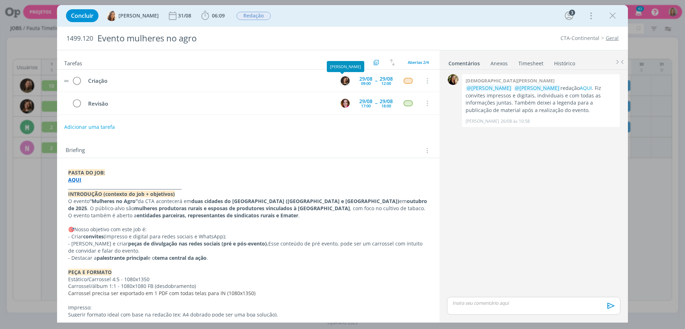
click at [341, 82] on img "dialog" at bounding box center [345, 80] width 9 height 9
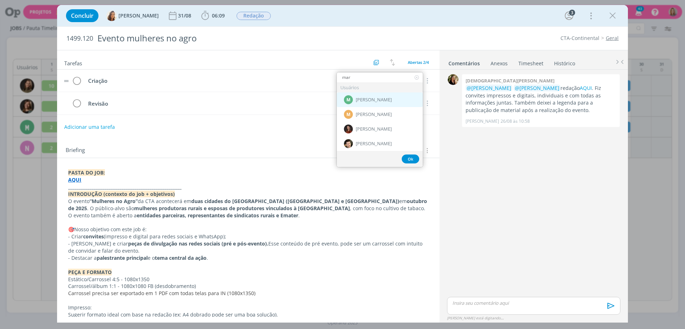
type input "mar"
click at [371, 100] on span "[PERSON_NAME]" at bounding box center [374, 100] width 36 height 6
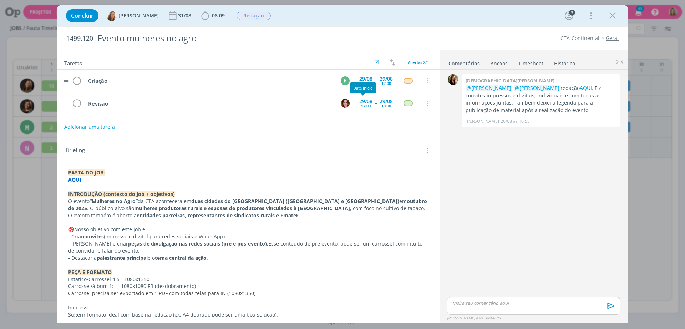
click at [365, 85] on div "Data Início" at bounding box center [363, 87] width 26 height 11
click at [371, 79] on div "29/08 09:00" at bounding box center [366, 80] width 17 height 11
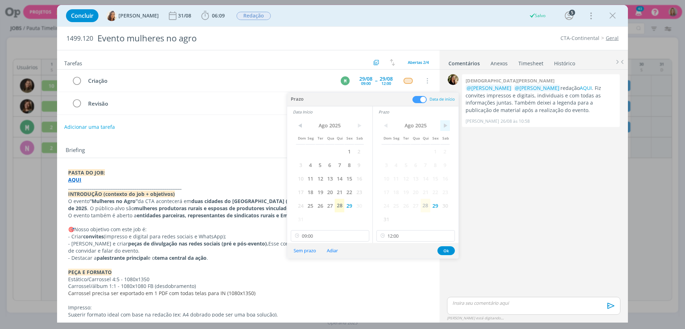
click at [445, 122] on span ">" at bounding box center [445, 125] width 10 height 11
click at [395, 154] on span "1" at bounding box center [396, 152] width 10 height 14
click at [364, 126] on span ">" at bounding box center [359, 125] width 10 height 11
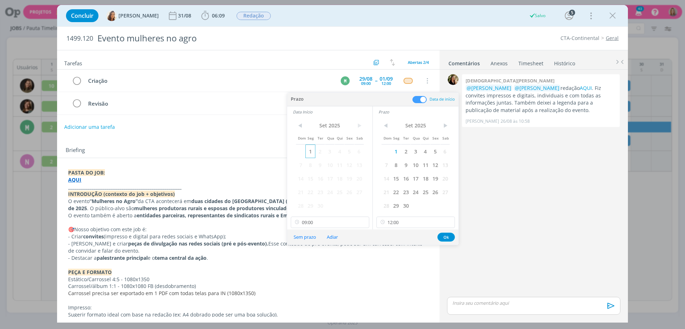
click at [309, 150] on span "1" at bounding box center [311, 152] width 10 height 14
click at [324, 220] on input "09:00" at bounding box center [330, 222] width 79 height 11
click at [405, 229] on div "Sem prazo Adiar Ok" at bounding box center [372, 236] width 171 height 15
click at [406, 222] on input "12:00" at bounding box center [416, 222] width 79 height 11
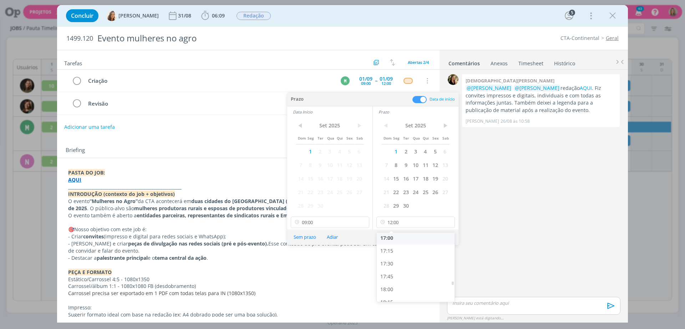
click at [396, 239] on div "17:00" at bounding box center [417, 238] width 80 height 13
type input "17:00"
click at [317, 223] on input "09:00" at bounding box center [330, 222] width 79 height 11
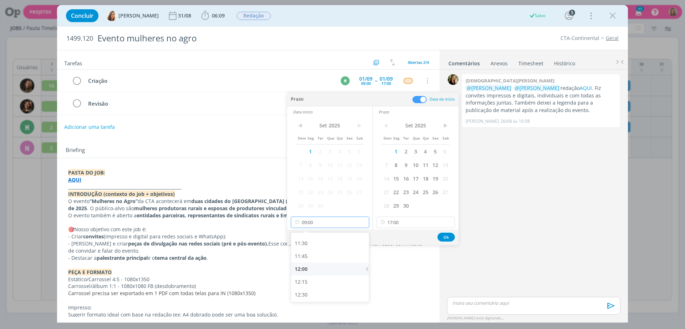
scroll to position [631, 0]
click at [312, 274] on div "13:00" at bounding box center [331, 275] width 80 height 13
type input "13:00"
click at [446, 234] on button "Ok" at bounding box center [446, 237] width 17 height 9
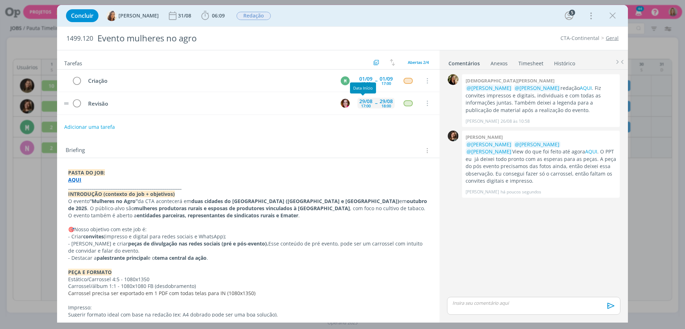
click at [363, 104] on div "17:00" at bounding box center [366, 106] width 10 height 4
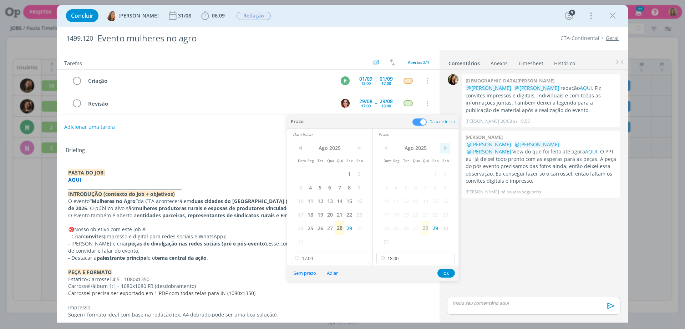
click at [448, 145] on span ">" at bounding box center [445, 148] width 10 height 11
click at [398, 170] on span "1" at bounding box center [396, 174] width 10 height 14
click at [359, 147] on span ">" at bounding box center [359, 148] width 10 height 11
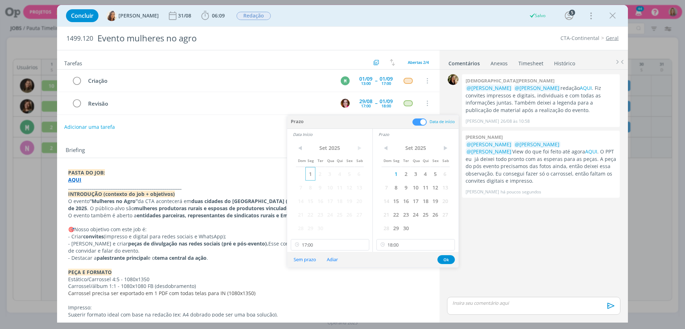
click at [312, 172] on span "1" at bounding box center [311, 174] width 10 height 14
click at [328, 246] on input "17:00" at bounding box center [330, 244] width 79 height 11
click at [318, 268] on div "15:15" at bounding box center [331, 270] width 80 height 13
type input "15:15"
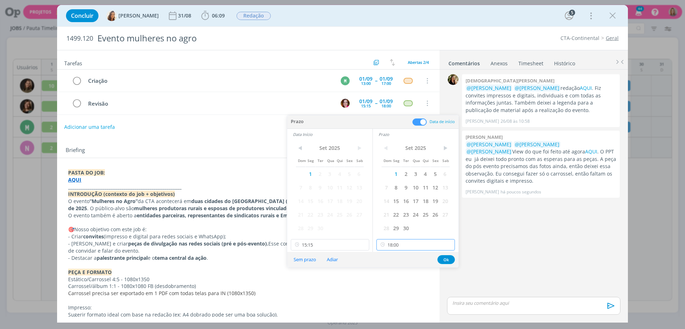
click at [421, 249] on input "18:00" at bounding box center [416, 244] width 79 height 11
click at [399, 304] on div "16:00" at bounding box center [417, 302] width 80 height 13
type input "16:00"
click at [450, 259] on button "Ok" at bounding box center [446, 259] width 17 height 9
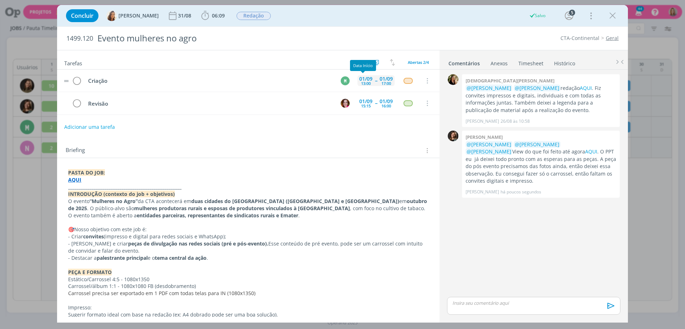
click at [361, 82] on div "13:00" at bounding box center [366, 83] width 10 height 4
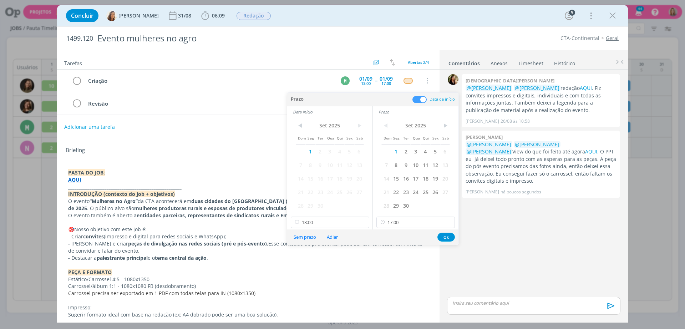
type input "09:00"
type input "12:00"
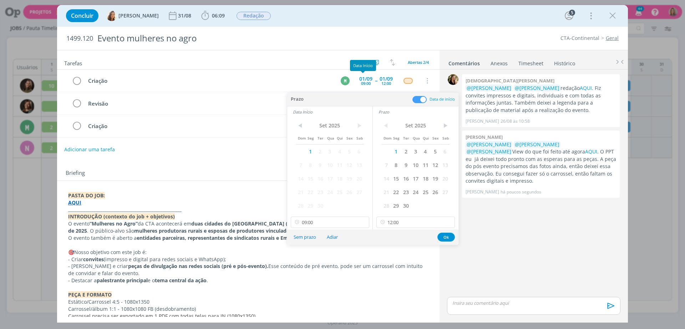
click at [226, 180] on div "Briefing Briefings Predefinidos Versões do Briefing Ver Briefing do Projeto" at bounding box center [248, 171] width 383 height 19
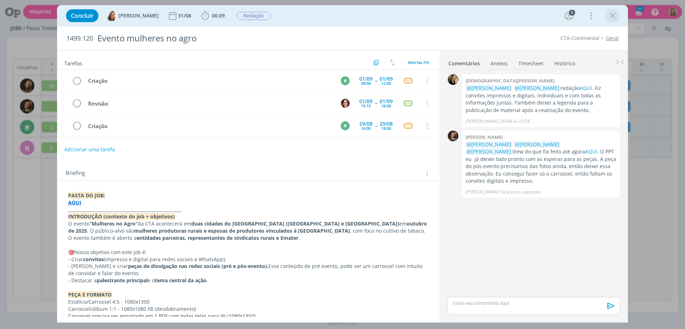
click at [610, 17] on icon "dialog" at bounding box center [612, 15] width 11 height 11
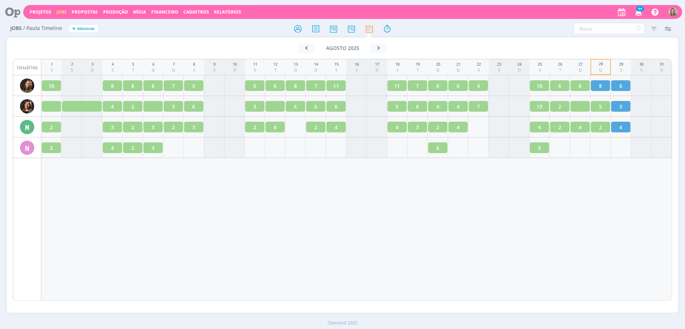
click at [8, 8] on icon at bounding box center [10, 12] width 15 height 14
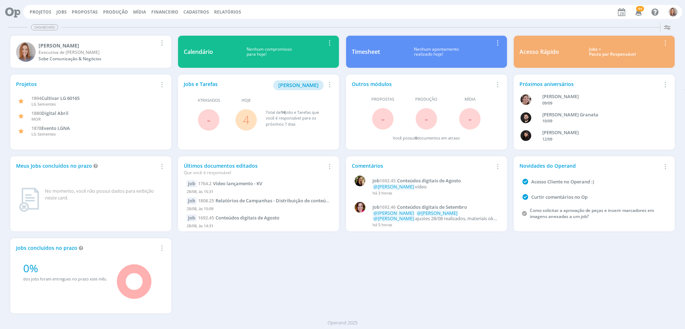
click at [246, 114] on link "4" at bounding box center [246, 119] width 6 height 15
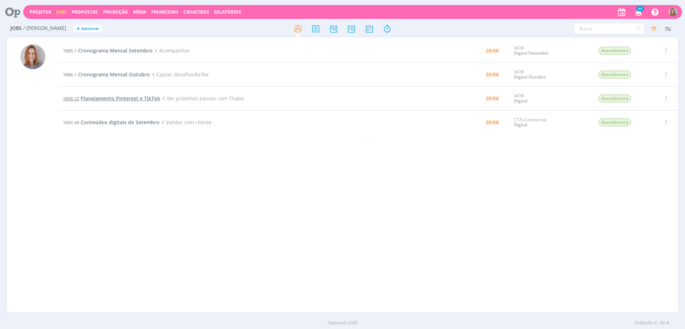
click at [115, 97] on span "Planejamento Pinterest e TikTok" at bounding box center [121, 98] width 80 height 7
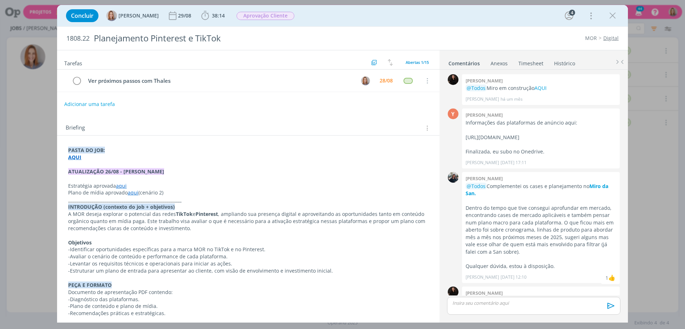
scroll to position [239, 0]
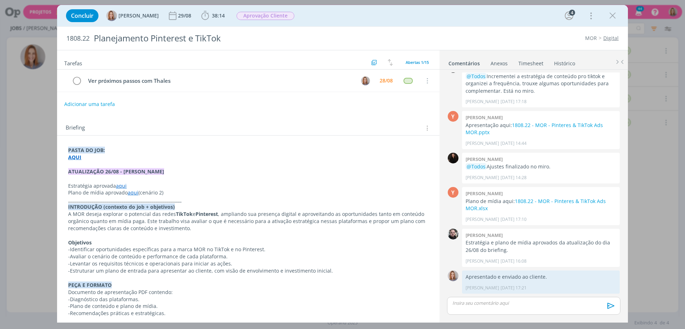
click at [354, 106] on div "Adicionar uma tarefa" at bounding box center [248, 104] width 383 height 13
click at [381, 78] on div "28/08" at bounding box center [386, 80] width 13 height 5
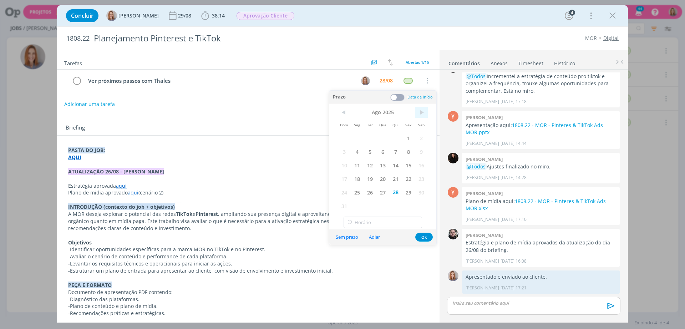
click at [417, 112] on span ">" at bounding box center [421, 112] width 13 height 11
drag, startPoint x: 369, startPoint y: 137, endPoint x: 373, endPoint y: 138, distance: 4.1
click at [369, 137] on span "2" at bounding box center [370, 138] width 13 height 14
click at [427, 223] on button "Ok" at bounding box center [423, 223] width 17 height 9
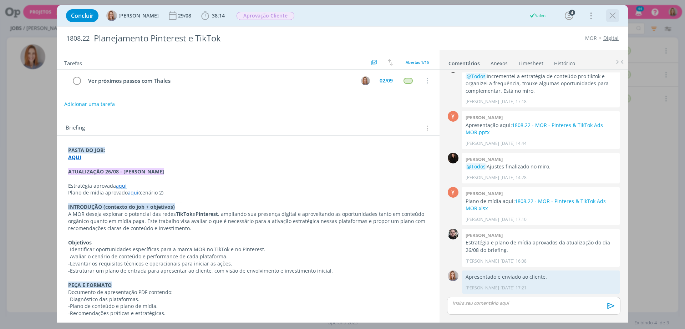
click at [614, 19] on icon "dialog" at bounding box center [612, 15] width 11 height 11
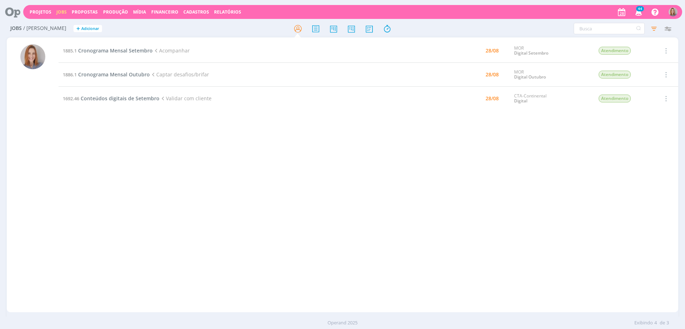
click at [134, 102] on td "1692.46 Conteúdos digitais de Setembro Validar com cliente" at bounding box center [245, 99] width 373 height 24
click at [134, 100] on span "Conteúdos digitais de Setembro" at bounding box center [120, 98] width 79 height 7
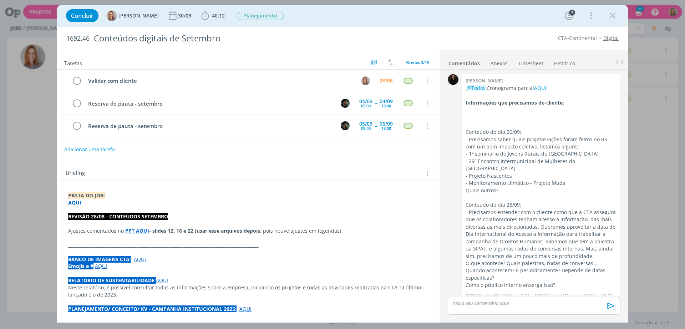
scroll to position [876, 0]
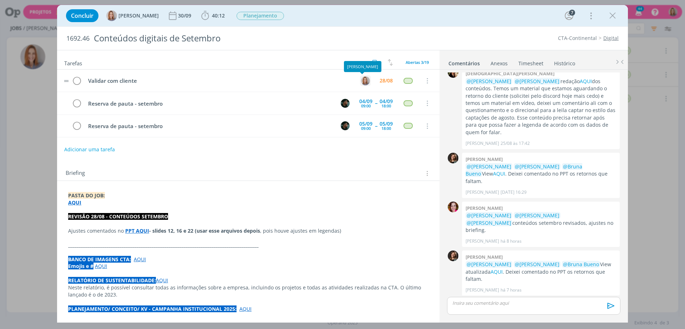
click at [361, 80] on img "dialog" at bounding box center [365, 80] width 9 height 9
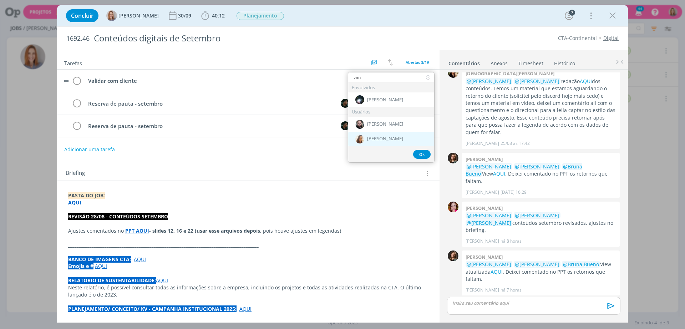
type input "van"
click at [380, 138] on span "[PERSON_NAME]" at bounding box center [385, 139] width 36 height 6
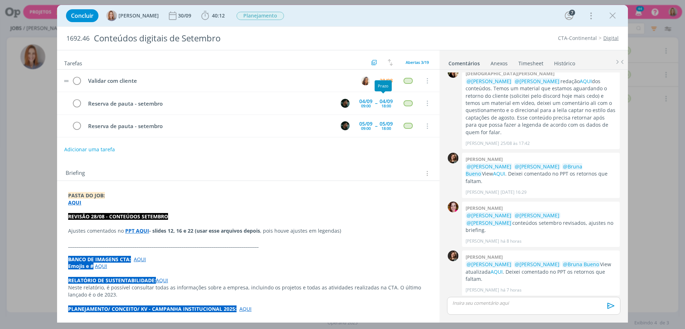
click at [382, 83] on div "Prazo" at bounding box center [383, 85] width 17 height 11
click at [382, 79] on div "28/08" at bounding box center [386, 80] width 13 height 5
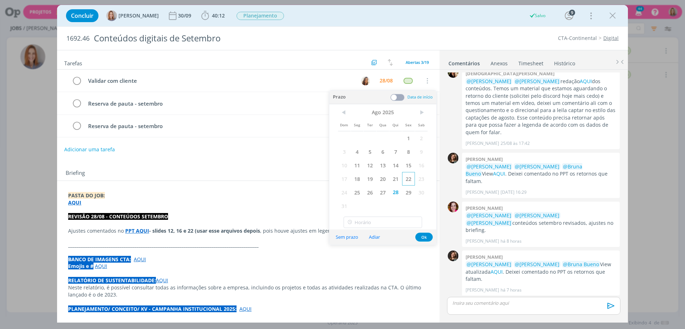
click at [409, 182] on span "22" at bounding box center [408, 179] width 13 height 14
click at [409, 190] on span "29" at bounding box center [408, 193] width 13 height 14
click at [414, 193] on span "29" at bounding box center [408, 193] width 13 height 14
click at [425, 239] on button "Ok" at bounding box center [423, 237] width 17 height 9
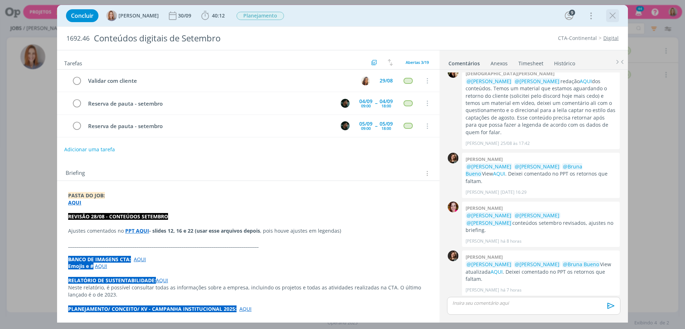
click at [618, 14] on icon "dialog" at bounding box center [612, 15] width 11 height 11
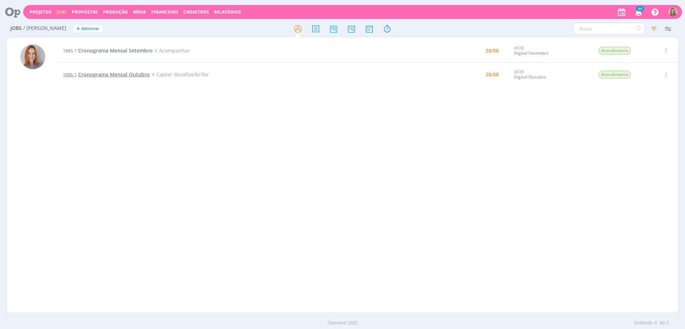
click at [105, 74] on span "Cronograma Mensal Outubro" at bounding box center [114, 74] width 72 height 7
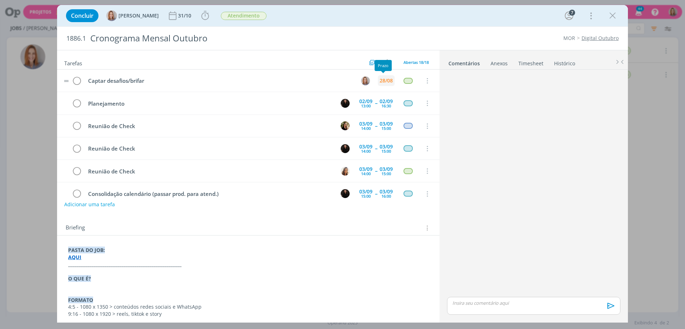
click at [386, 83] on div "28/08" at bounding box center [386, 80] width 13 height 5
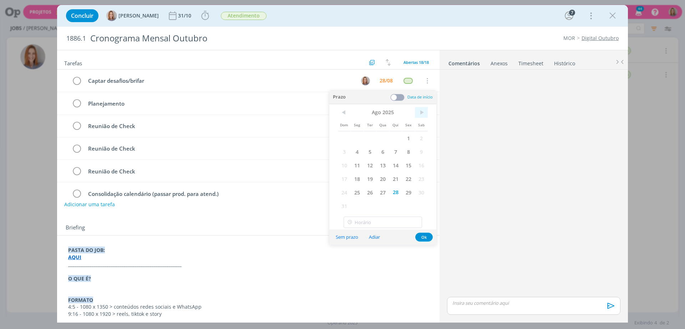
click at [419, 107] on span ">" at bounding box center [421, 112] width 13 height 11
click at [359, 138] on span "1" at bounding box center [357, 138] width 13 height 14
click at [426, 222] on button "Ok" at bounding box center [423, 223] width 17 height 9
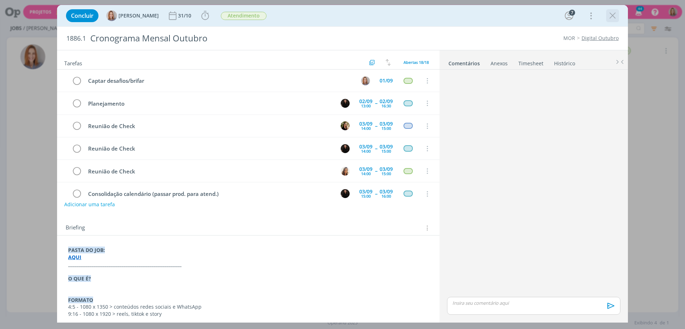
click at [618, 16] on div "dialog" at bounding box center [612, 15] width 13 height 13
drag, startPoint x: 613, startPoint y: 13, endPoint x: 372, endPoint y: 89, distance: 253.3
click at [613, 13] on icon "dialog" at bounding box center [612, 15] width 11 height 11
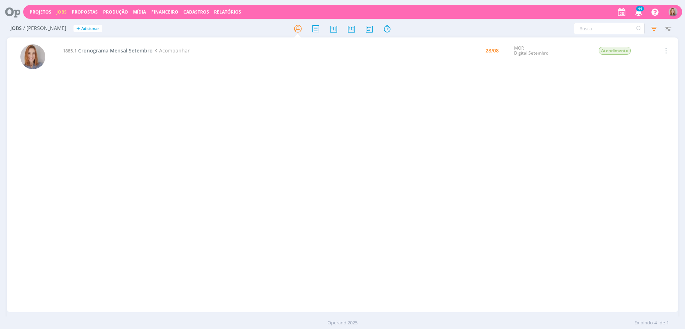
click at [131, 55] on td "1885.1 Cronograma Mensal Setembro Acompanhar" at bounding box center [245, 51] width 373 height 24
click at [131, 53] on span "Cronograma Mensal Setembro" at bounding box center [115, 50] width 75 height 7
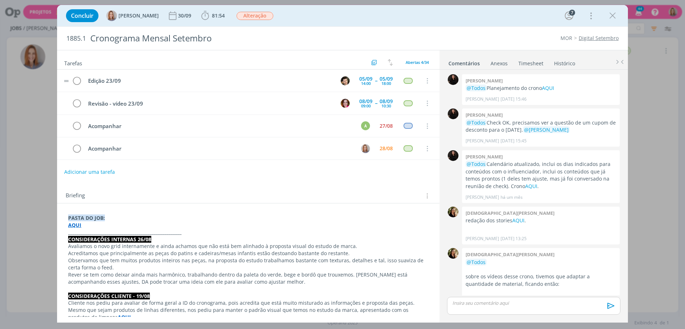
scroll to position [1163, 0]
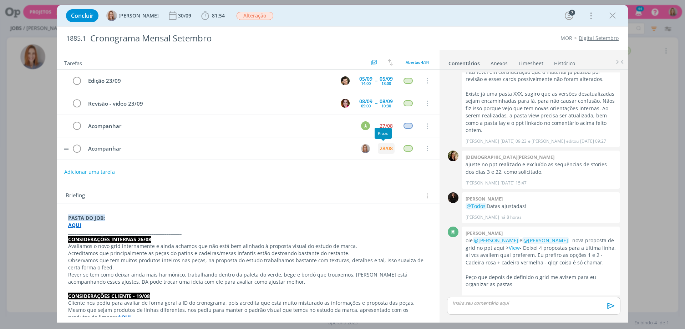
click at [380, 147] on div "28/08" at bounding box center [386, 148] width 13 height 5
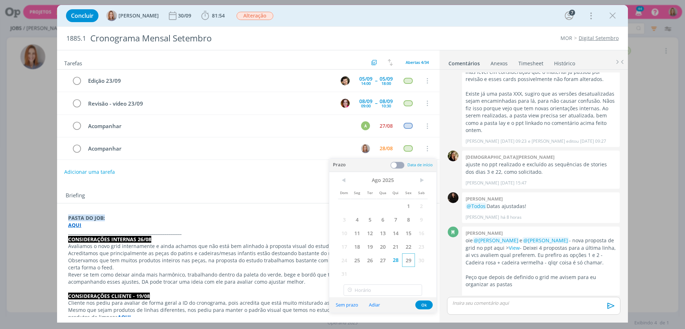
click at [409, 262] on span "29" at bounding box center [408, 260] width 13 height 14
click at [425, 306] on button "Ok" at bounding box center [423, 305] width 17 height 9
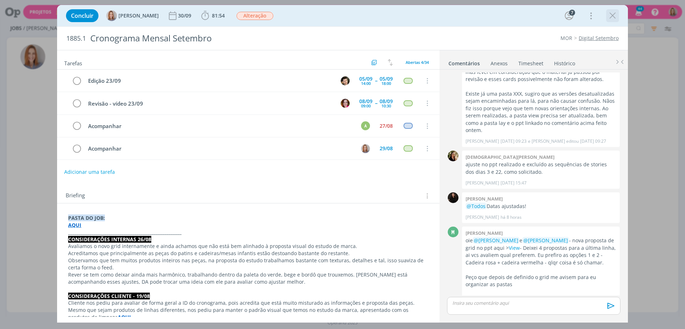
click at [614, 16] on icon "dialog" at bounding box center [612, 15] width 11 height 11
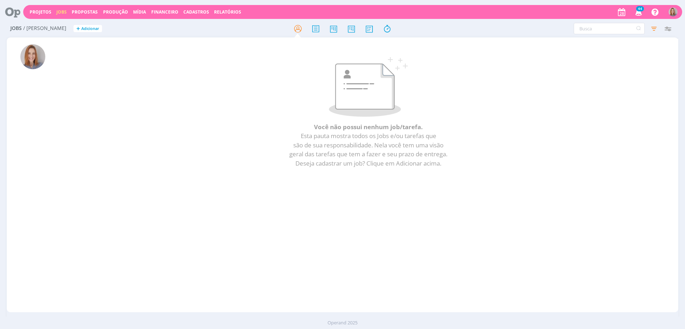
click at [11, 9] on icon at bounding box center [10, 12] width 15 height 14
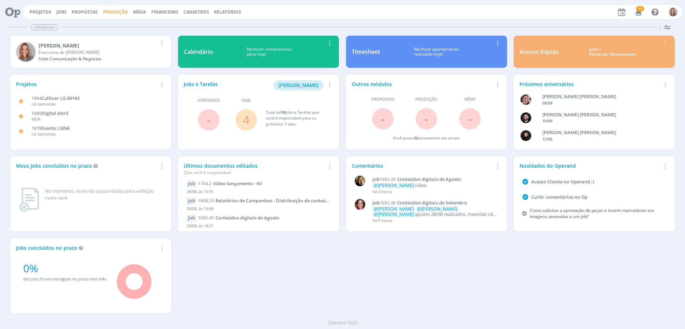
drag, startPoint x: 62, startPoint y: 11, endPoint x: 118, endPoint y: 14, distance: 56.5
click at [62, 11] on link "Jobs" at bounding box center [61, 12] width 10 height 6
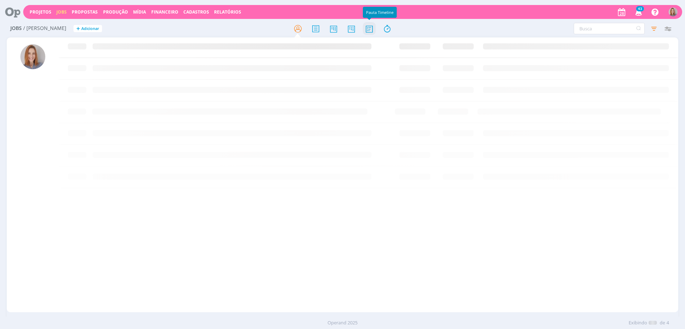
click at [373, 25] on icon at bounding box center [369, 29] width 13 height 14
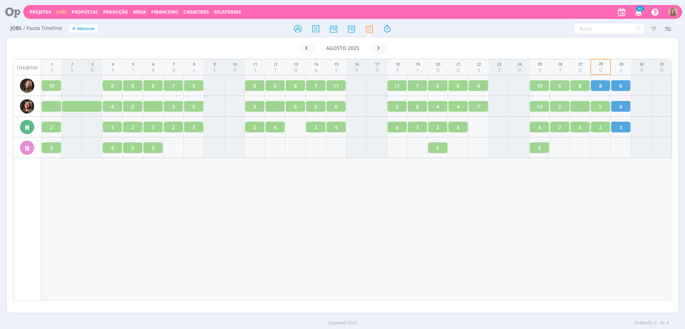
click at [619, 203] on div "1 S 2 S 3 D 4 S 5 T 6 Q 7 Q 8 S 9 S 10 D 11 S 12 T 13 Q 14 Q 15 S 16 S 17 D 18 …" at bounding box center [356, 180] width 631 height 242
click at [382, 49] on icon "button" at bounding box center [378, 48] width 7 height 7
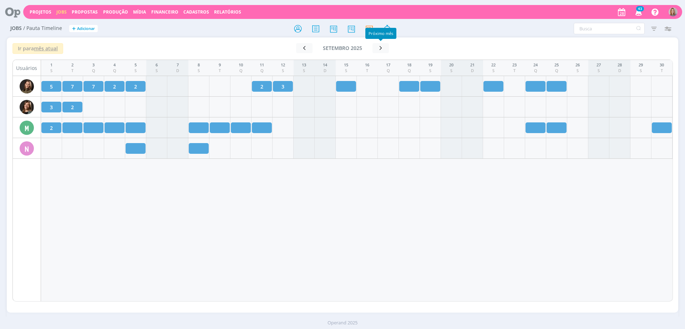
click at [88, 196] on div "1 S 2 T 3 Q 4 Q 5 S 6 S 7 D 8 S 9 T 10 Q 11 Q 12 S 13 S 14 D 15 S 16 T 17 Q 18 …" at bounding box center [357, 181] width 632 height 242
click at [676, 29] on div "Filtrar Filtrar [GEOGRAPHIC_DATA] Tipo Jobs e Tarefas Situação dos jobs Abertos…" at bounding box center [567, 28] width 224 height 11
click at [673, 28] on icon "button" at bounding box center [667, 28] width 13 height 13
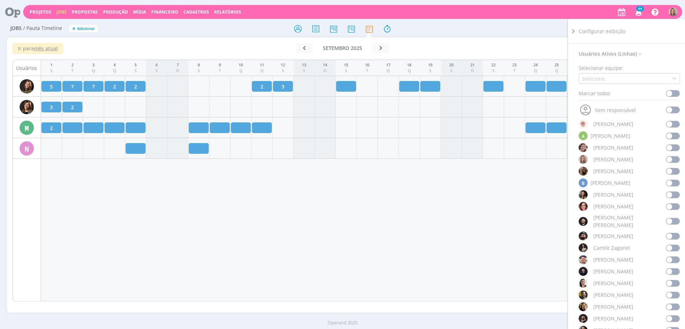
click at [673, 205] on span at bounding box center [673, 206] width 14 height 7
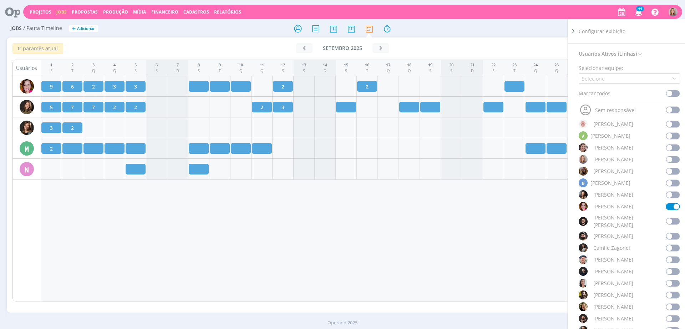
click at [309, 278] on div "1 S 2 T 3 Q 4 Q 5 S 6 S 7 D 8 S 9 T 10 Q 11 Q 12 S 13 S 14 D 15 S 16 T 17 Q 18 …" at bounding box center [357, 181] width 632 height 242
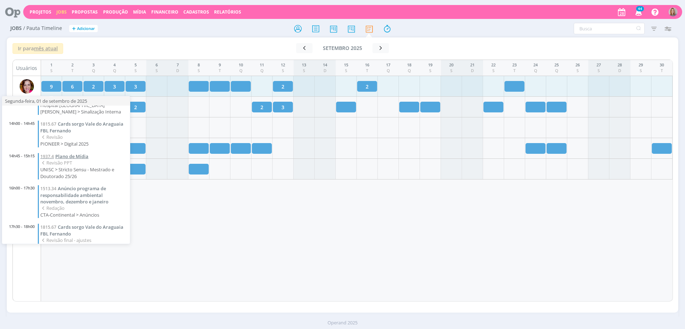
scroll to position [168, 0]
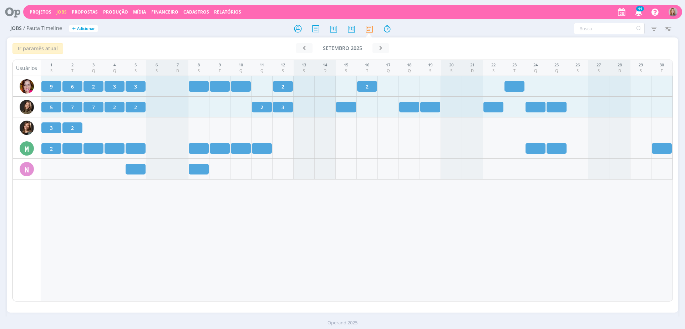
drag, startPoint x: 247, startPoint y: 247, endPoint x: 49, endPoint y: 97, distance: 249.4
click at [247, 247] on div "1 S 2 T 3 Q 4 Q 5 S 6 S 7 D 8 S 9 T 10 Q 11 Q 12 S 13 S 14 D 15 S 16 T 17 Q 18 …" at bounding box center [357, 181] width 632 height 242
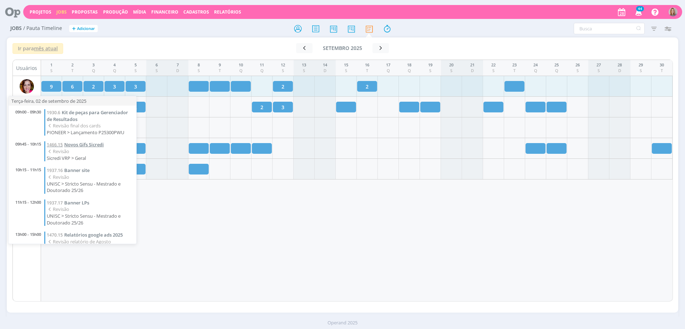
scroll to position [39, 0]
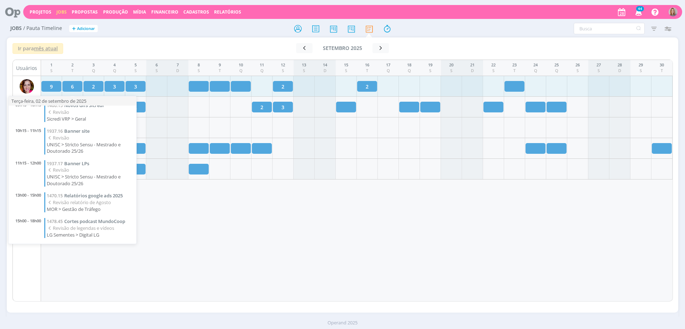
click at [260, 286] on div "1 S 2 T 3 Q 4 Q 5 S 6 S 7 D 8 S 9 T 10 Q 11 Q 12 S 13 S 14 D 15 S 16 T 17 Q 18 …" at bounding box center [357, 181] width 632 height 242
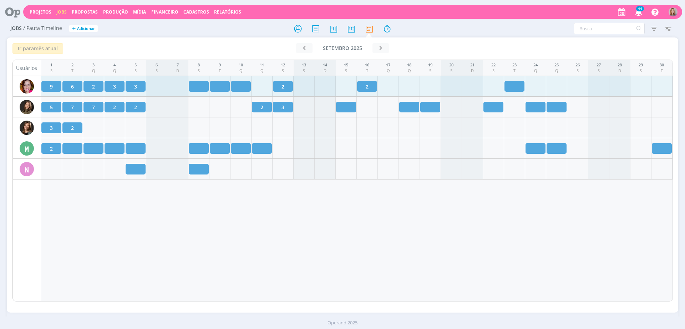
click at [174, 291] on div "1 S 2 T 3 Q 4 Q 5 S 6 S 7 D 8 S 9 T 10 Q 11 Q 12 S 13 S 14 D 15 S 16 T 17 Q 18 …" at bounding box center [357, 181] width 632 height 242
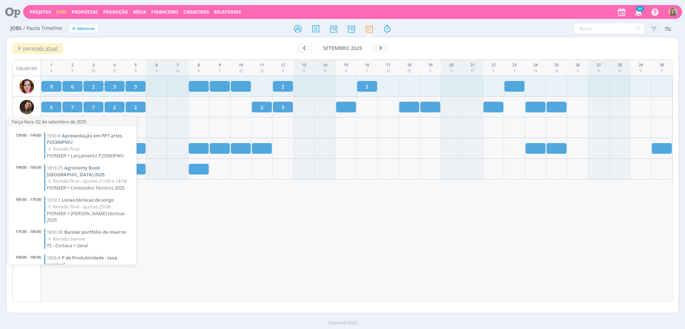
scroll to position [78, 0]
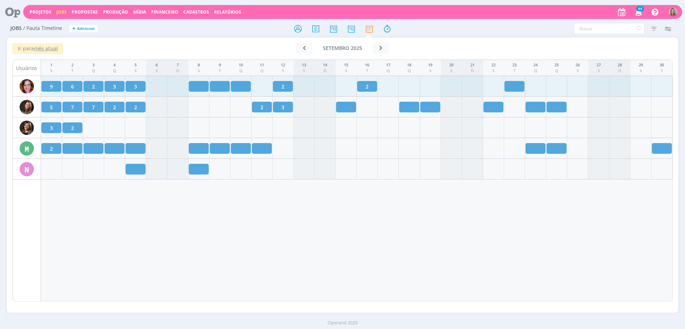
click at [205, 237] on div "1 S 2 T 3 Q 4 Q 5 S 6 S 7 D 8 S 9 T 10 Q 11 Q 12 S 13 S 14 D 15 S 16 T 17 Q 18 …" at bounding box center [357, 181] width 632 height 242
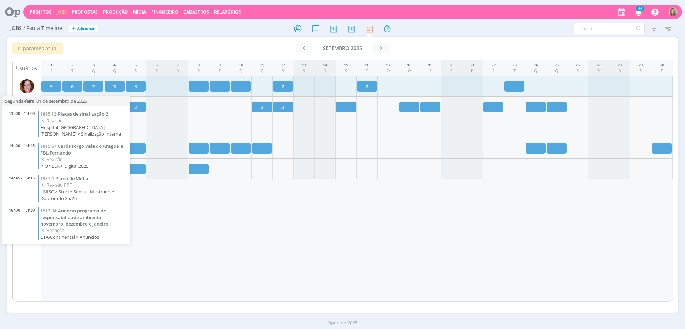
scroll to position [168, 0]
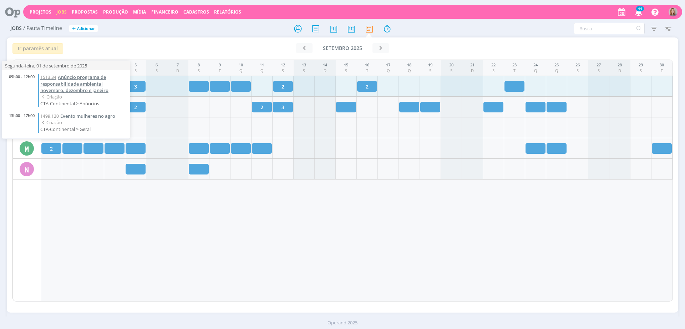
click at [63, 84] on span "Anúncio programa de responsabilidade ambiental novembro, dezembro e janeiro" at bounding box center [74, 84] width 68 height 20
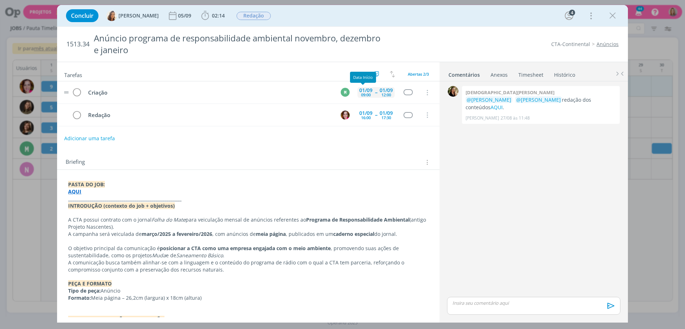
click at [361, 89] on div "01/09" at bounding box center [365, 90] width 13 height 5
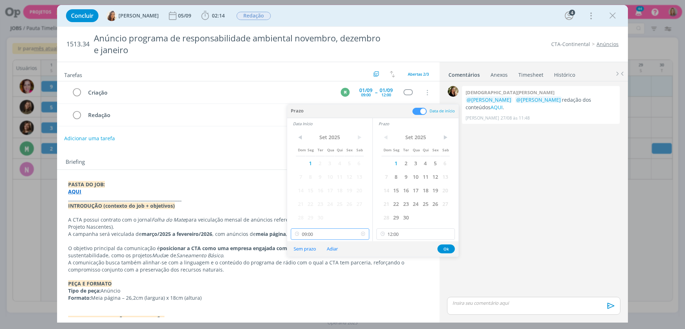
click at [326, 235] on input "09:00" at bounding box center [330, 233] width 79 height 11
click at [421, 237] on input "12:00" at bounding box center [416, 233] width 79 height 11
click at [404, 280] on div "15:00" at bounding box center [417, 280] width 80 height 13
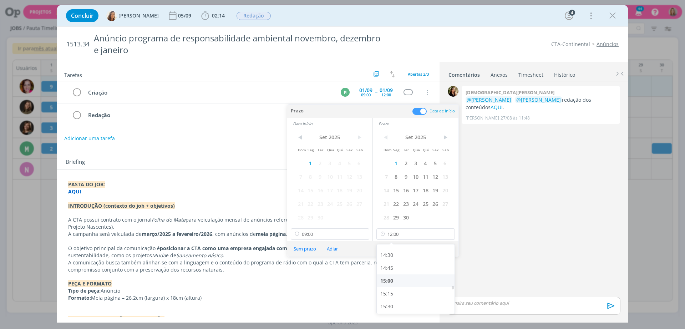
type input "15:00"
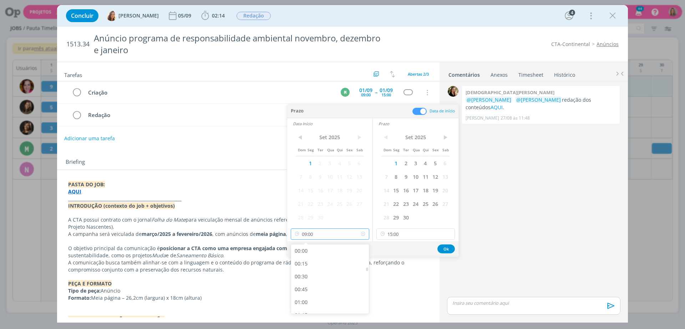
drag, startPoint x: 319, startPoint y: 232, endPoint x: 322, endPoint y: 247, distance: 15.6
click at [319, 231] on input "09:00" at bounding box center [330, 233] width 79 height 11
click at [320, 285] on div "13:00" at bounding box center [331, 287] width 80 height 13
type input "13:00"
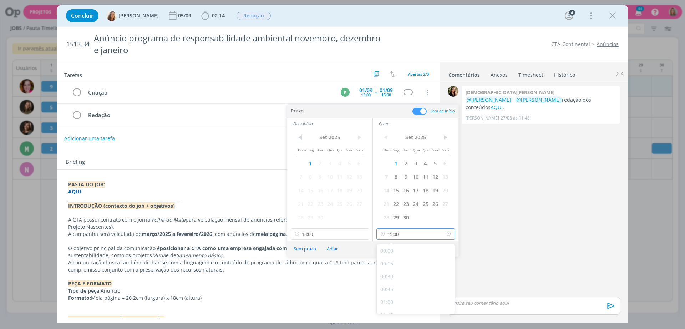
click at [410, 236] on input "15:00" at bounding box center [416, 233] width 79 height 11
click at [401, 268] on div "16:00" at bounding box center [417, 267] width 80 height 13
type input "16:00"
click at [448, 250] on button "Ok" at bounding box center [446, 248] width 17 height 9
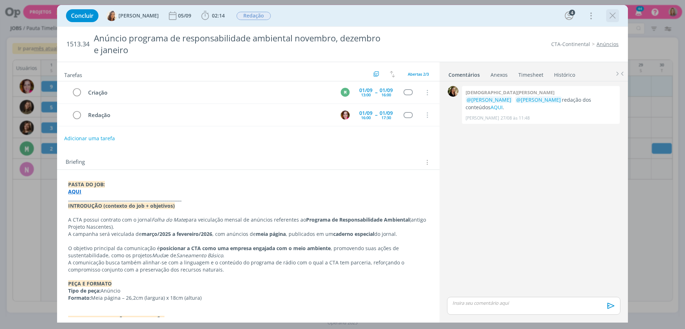
click at [616, 15] on icon "dialog" at bounding box center [612, 15] width 11 height 11
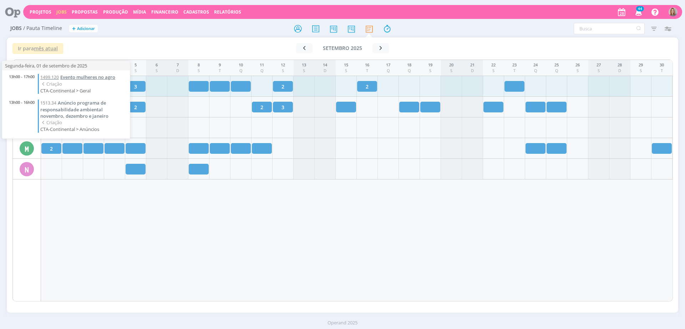
click at [74, 75] on span "Evento mulheres no agro" at bounding box center [87, 77] width 55 height 6
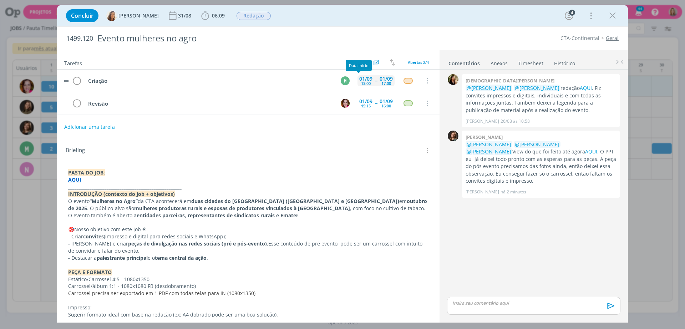
click at [361, 79] on div "01/09" at bounding box center [365, 78] width 13 height 5
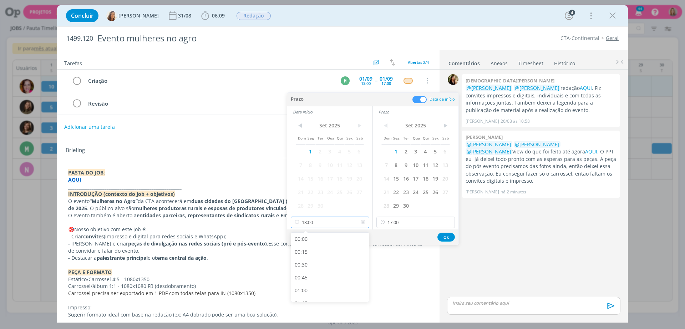
click at [337, 221] on input "13:00" at bounding box center [330, 222] width 79 height 11
click at [309, 266] on div "09:00" at bounding box center [331, 266] width 80 height 13
type input "09:00"
click at [406, 222] on input "17:00" at bounding box center [416, 222] width 79 height 11
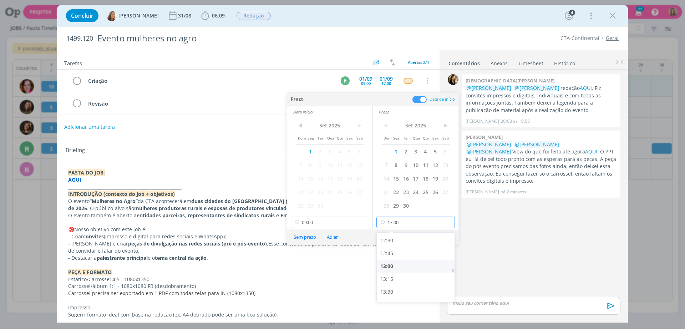
scroll to position [596, 0]
click at [387, 253] on div "12:00" at bounding box center [417, 259] width 80 height 13
type input "12:00"
click at [441, 238] on button "Ok" at bounding box center [446, 237] width 17 height 9
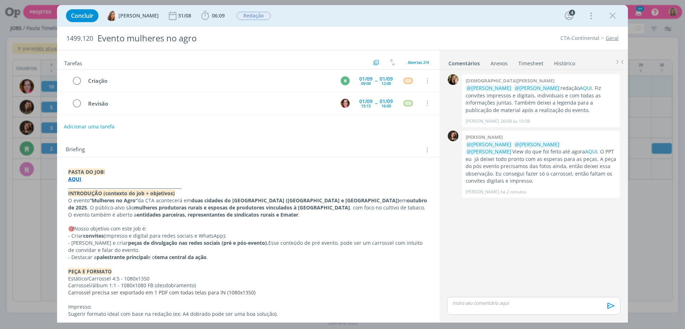
click at [101, 127] on button "Adicionar uma tarefa" at bounding box center [89, 127] width 51 height 12
click at [108, 126] on input "dialog" at bounding box center [200, 126] width 263 height 10
click at [348, 127] on icon "dialog" at bounding box center [353, 126] width 11 height 11
type input "Criação"
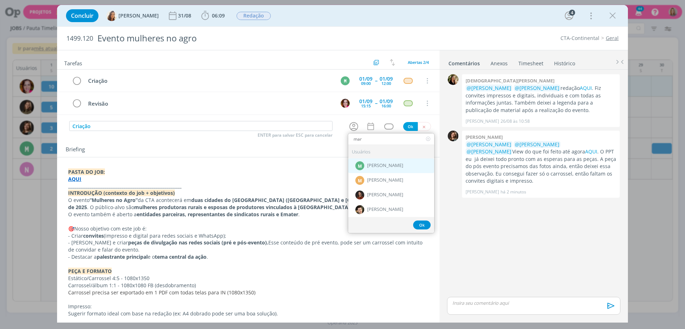
type input "mar"
click at [371, 169] on div "M [PERSON_NAME]" at bounding box center [391, 165] width 86 height 15
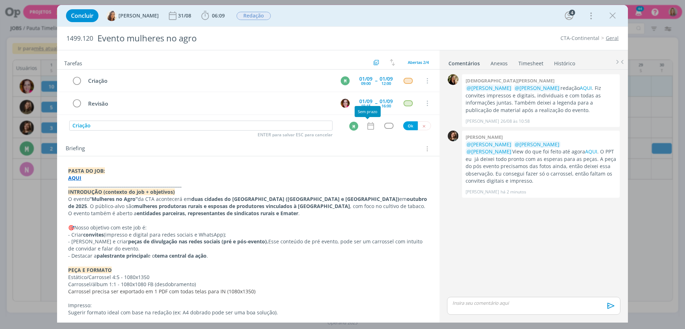
click at [373, 126] on div "dialog" at bounding box center [372, 125] width 12 height 9
click at [368, 126] on icon "dialog" at bounding box center [370, 125] width 9 height 9
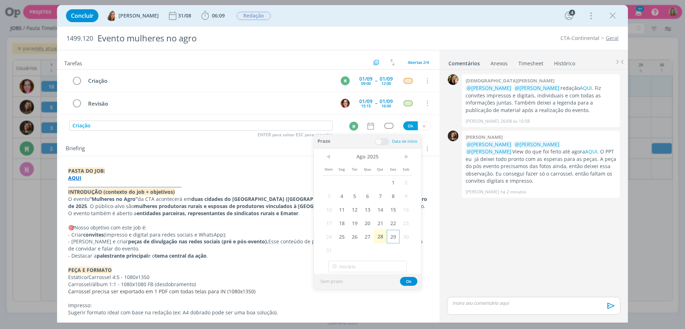
click at [389, 237] on span "29" at bounding box center [393, 237] width 13 height 14
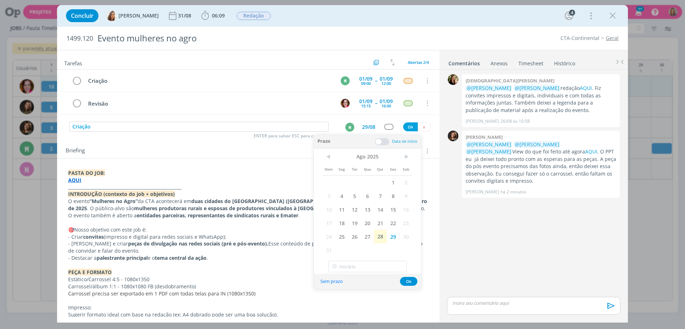
click at [385, 141] on span at bounding box center [382, 141] width 14 height 7
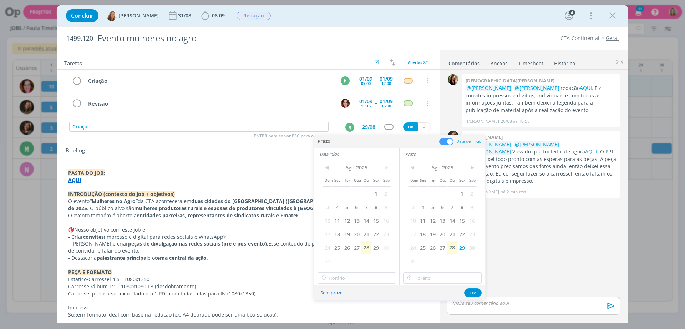
click at [378, 243] on span "29" at bounding box center [376, 248] width 10 height 14
click at [370, 274] on input "19:00" at bounding box center [357, 277] width 79 height 11
click at [343, 239] on div "16:00" at bounding box center [358, 238] width 80 height 13
type input "16:00"
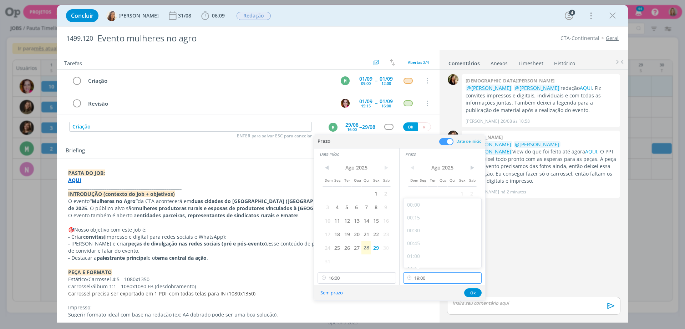
click at [430, 274] on input "19:00" at bounding box center [442, 277] width 79 height 11
click at [425, 251] on div "18:00" at bounding box center [444, 252] width 80 height 13
type input "18:00"
click at [478, 292] on button "Ok" at bounding box center [472, 292] width 17 height 9
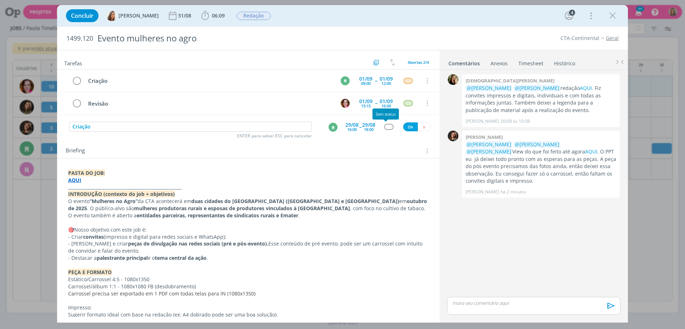
click at [388, 127] on div "dialog" at bounding box center [388, 127] width 9 height 6
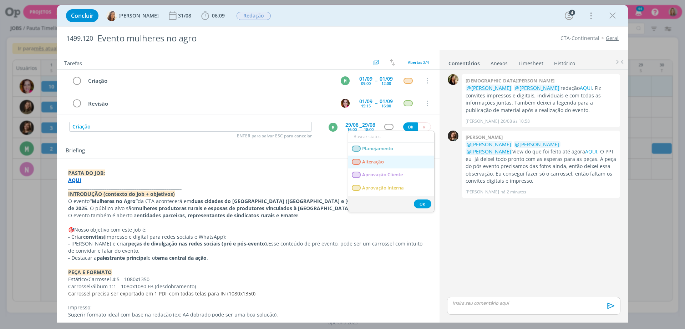
scroll to position [45, 0]
click at [381, 170] on link "Criação" at bounding box center [391, 169] width 86 height 13
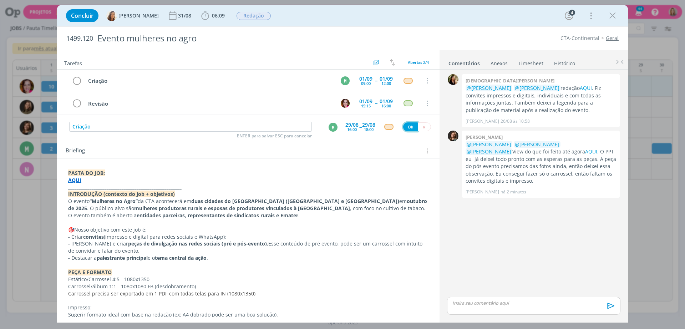
drag, startPoint x: 408, startPoint y: 125, endPoint x: 389, endPoint y: 131, distance: 20.0
click at [408, 125] on button "Ok" at bounding box center [410, 126] width 15 height 9
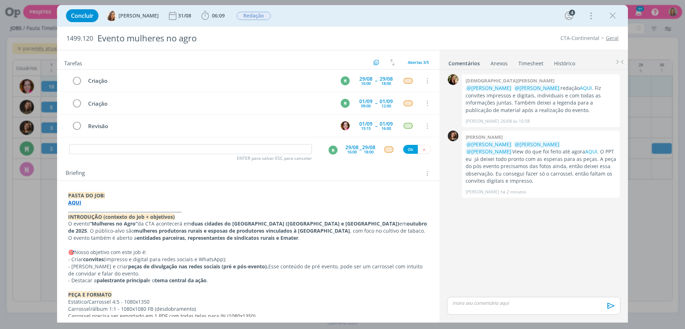
click at [309, 178] on div "Briefing Briefings Predefinidos Versões do Briefing Ver Briefing do Projeto" at bounding box center [248, 171] width 383 height 19
click at [610, 14] on icon "dialog" at bounding box center [612, 15] width 11 height 11
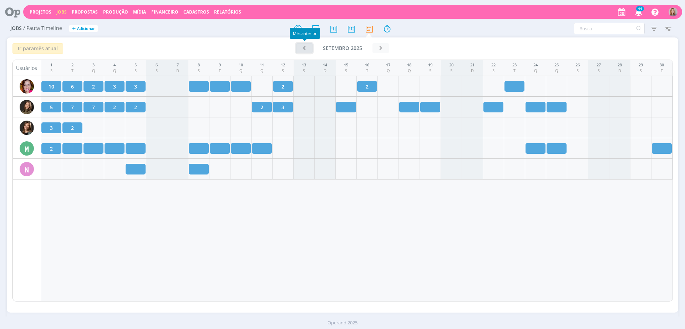
click at [304, 45] on icon "button" at bounding box center [304, 48] width 7 height 7
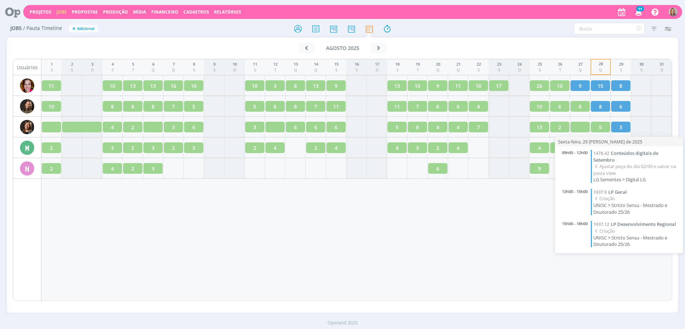
click at [410, 255] on div "1 S 2 S 3 D 4 S 5 T 6 Q 7 Q 8 S 9 S 10 D 11 S 12 T 13 Q 14 Q 15 S 16 S 17 D 18 …" at bounding box center [356, 180] width 631 height 242
